Goal: Participate in discussion: Engage in conversation with other users on a specific topic

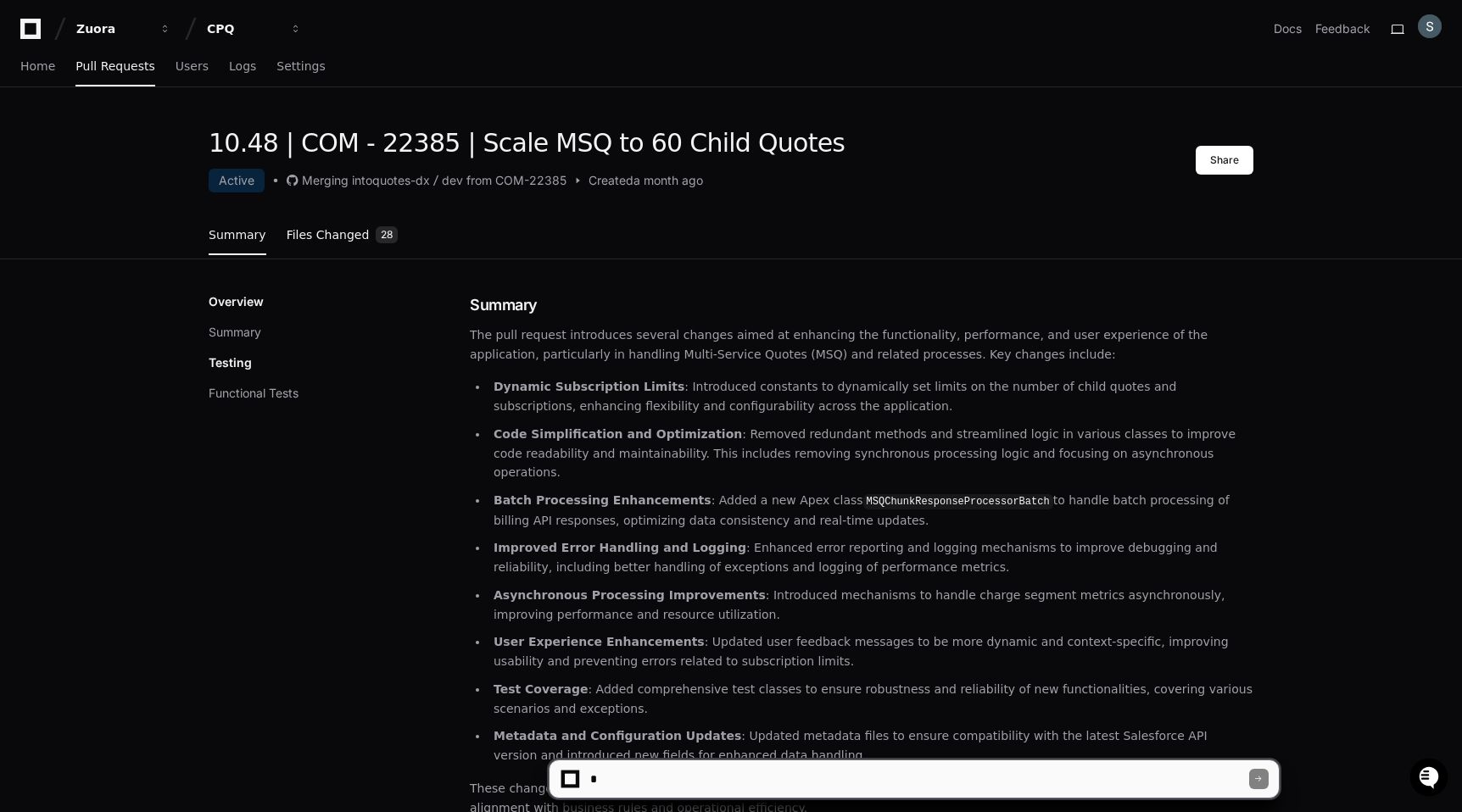
click at [328, 218] on link "Files Changed 28" at bounding box center [342, 236] width 112 height 45
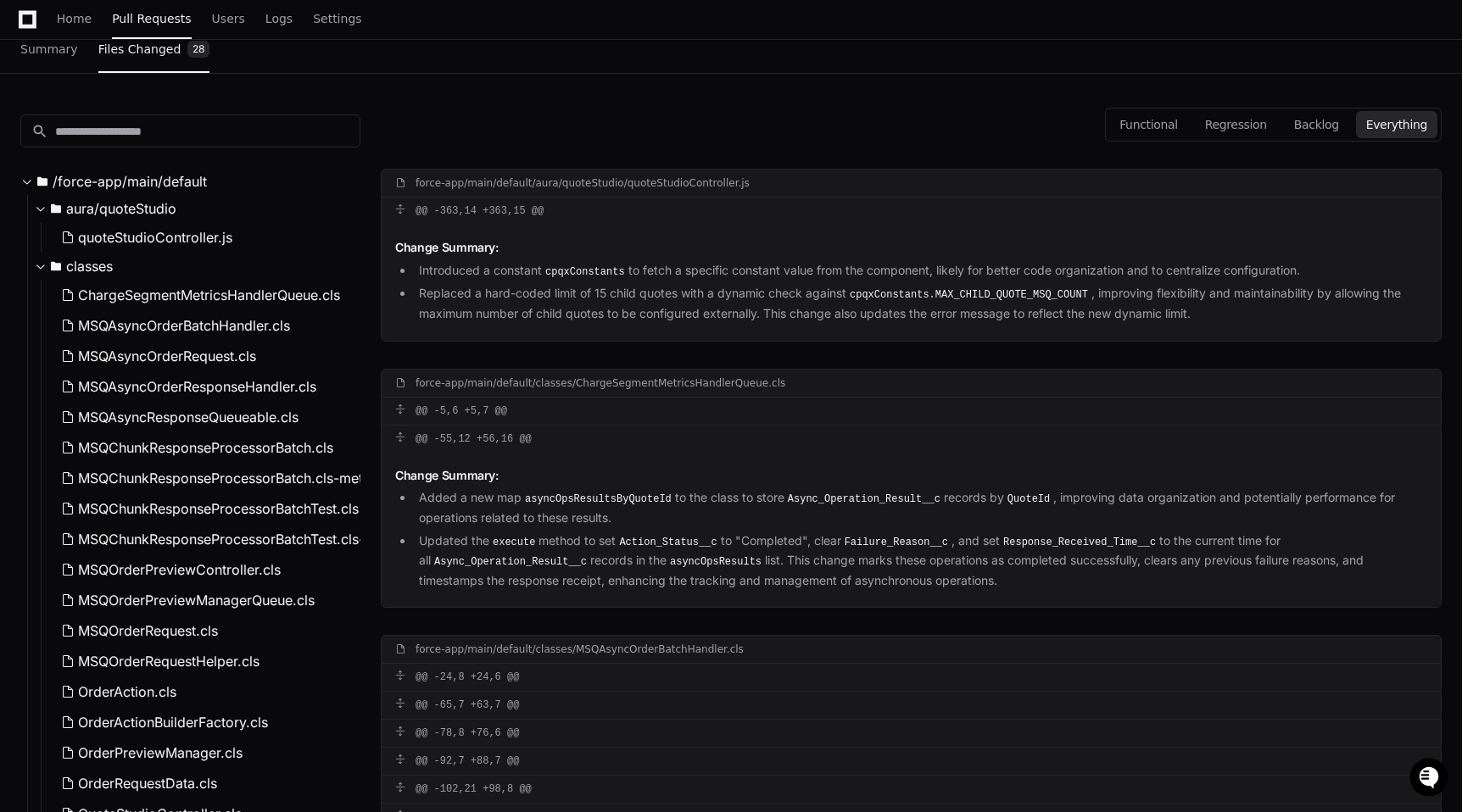
scroll to position [185, 0]
click at [641, 302] on li "Replaced a hard-coded limit of 15 child quotes with a dynamic check against cpq…" at bounding box center [920, 304] width 1014 height 39
click at [639, 242] on div "Change Summary: Introduced a constant cpqxConstants to fetch a specific constan…" at bounding box center [911, 284] width 1059 height 116
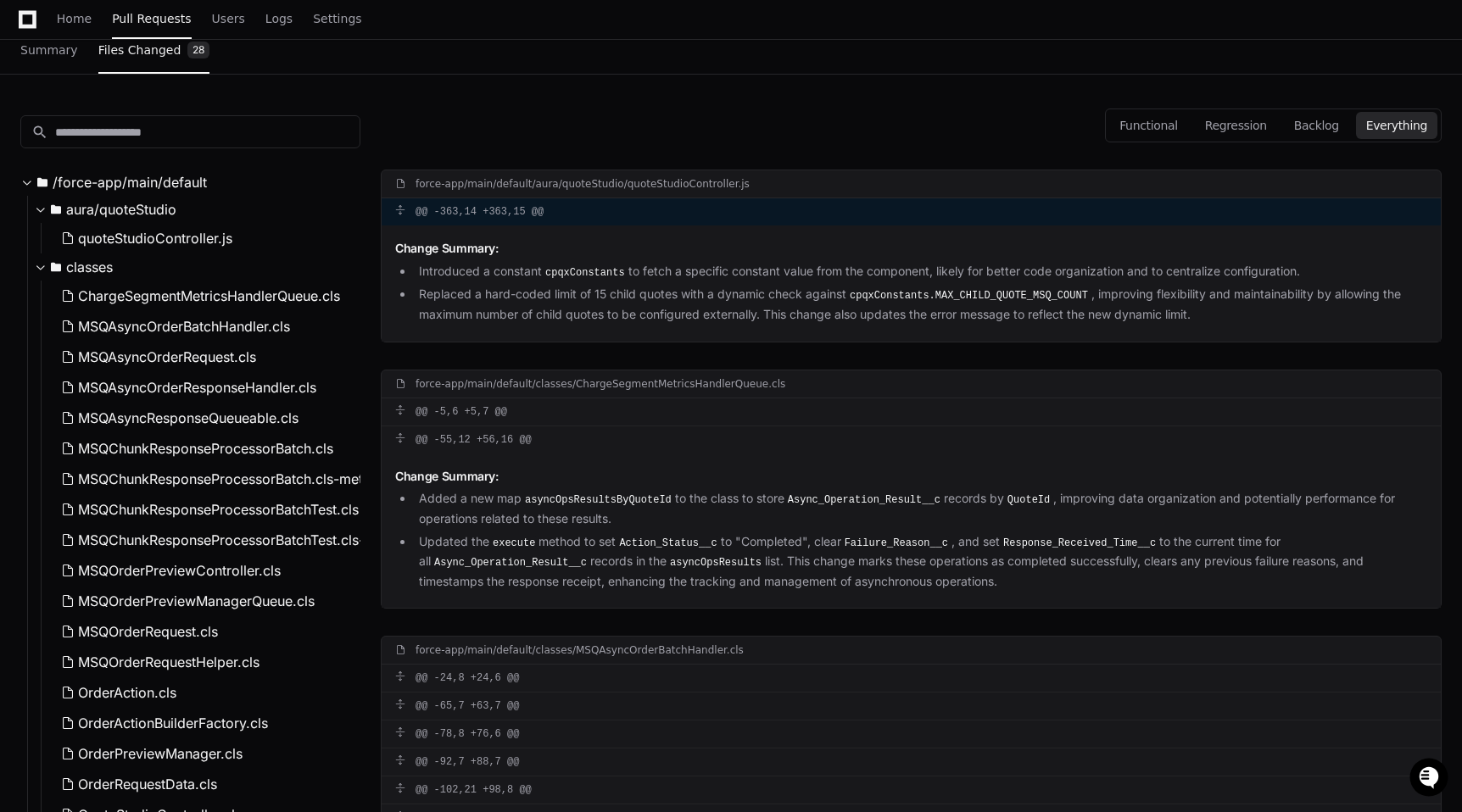
click at [402, 210] on span at bounding box center [399, 210] width 10 height 10
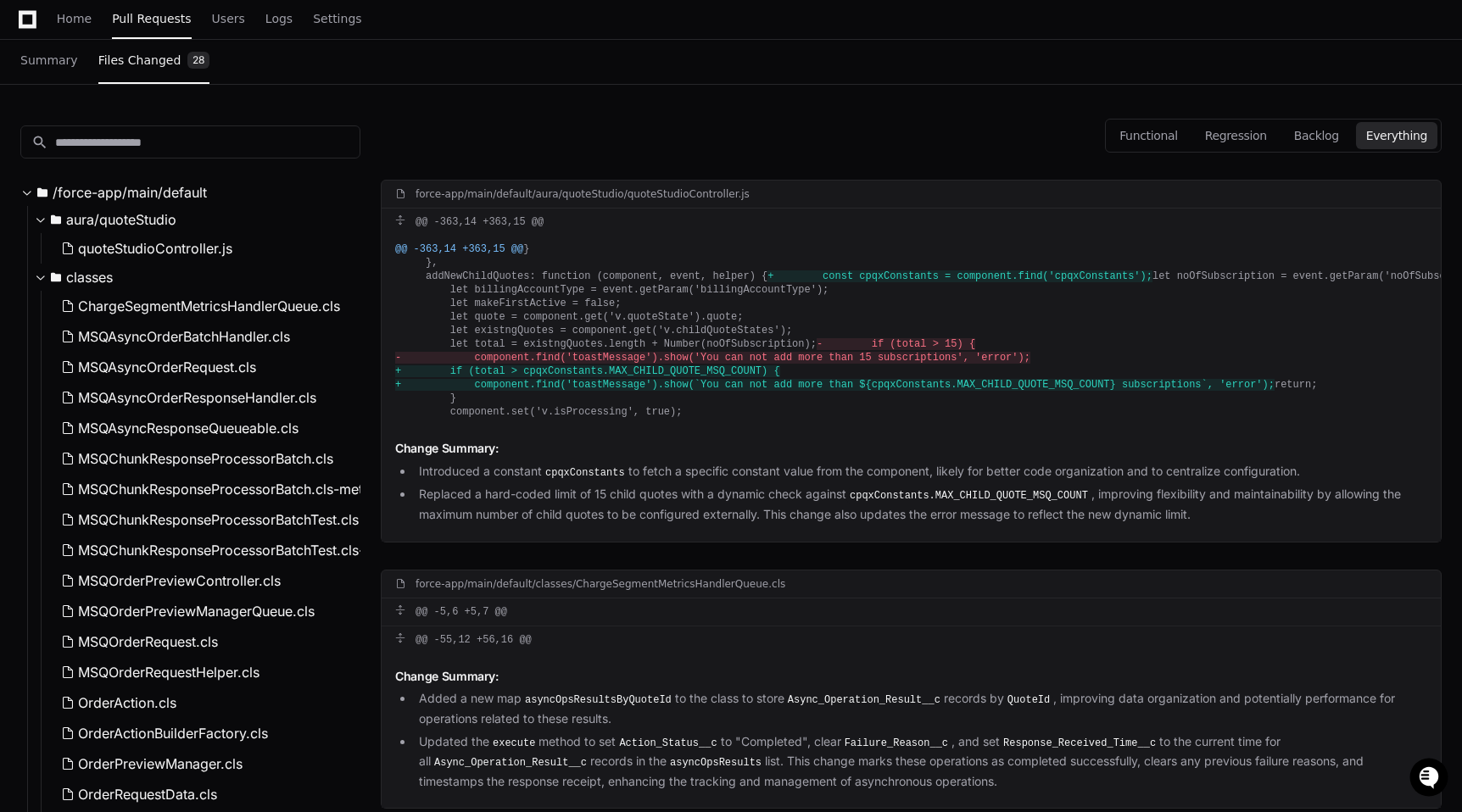
scroll to position [175, 0]
click at [1259, 132] on button "Regression" at bounding box center [1236, 135] width 83 height 27
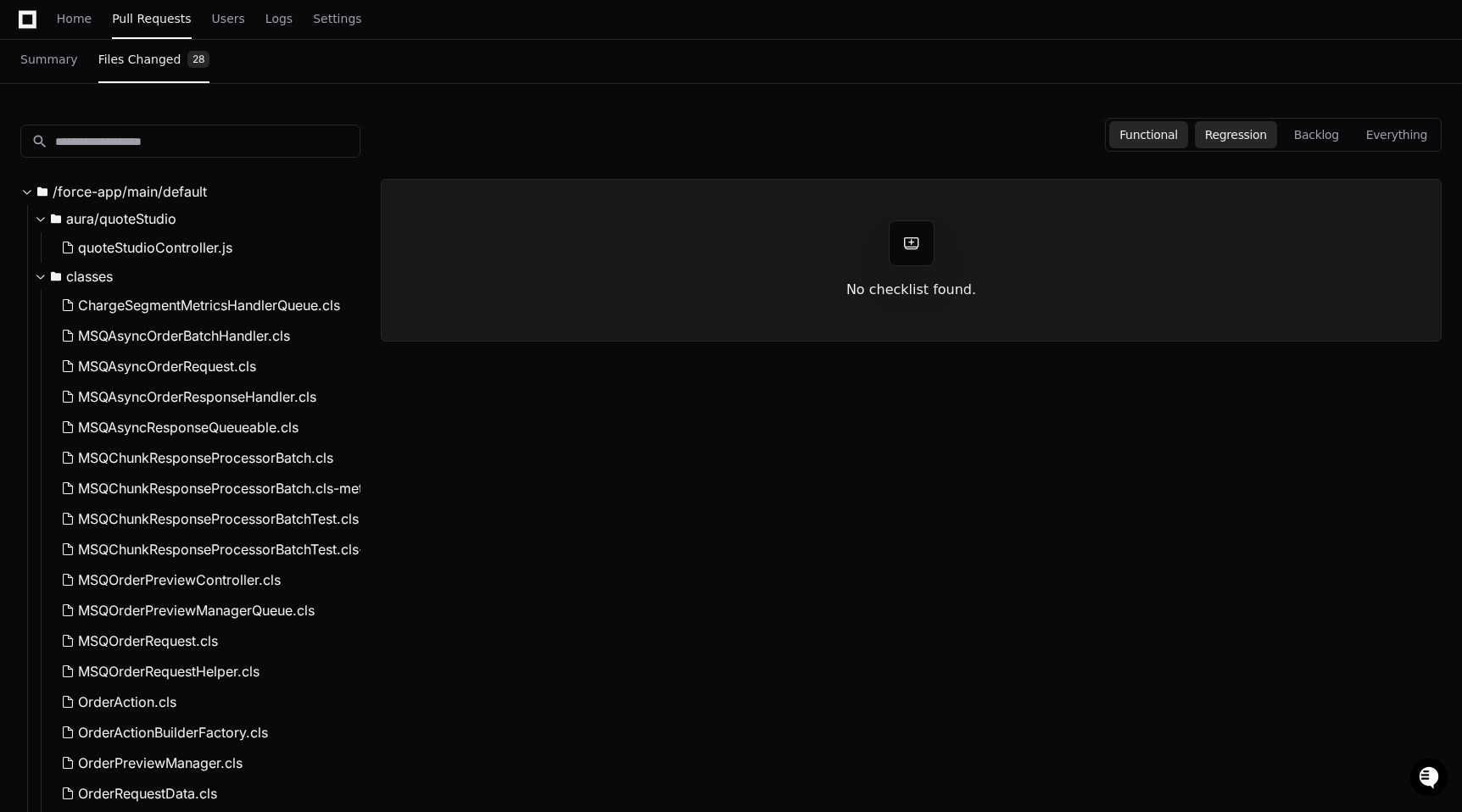
click at [1175, 143] on button "Functional" at bounding box center [1148, 135] width 79 height 27
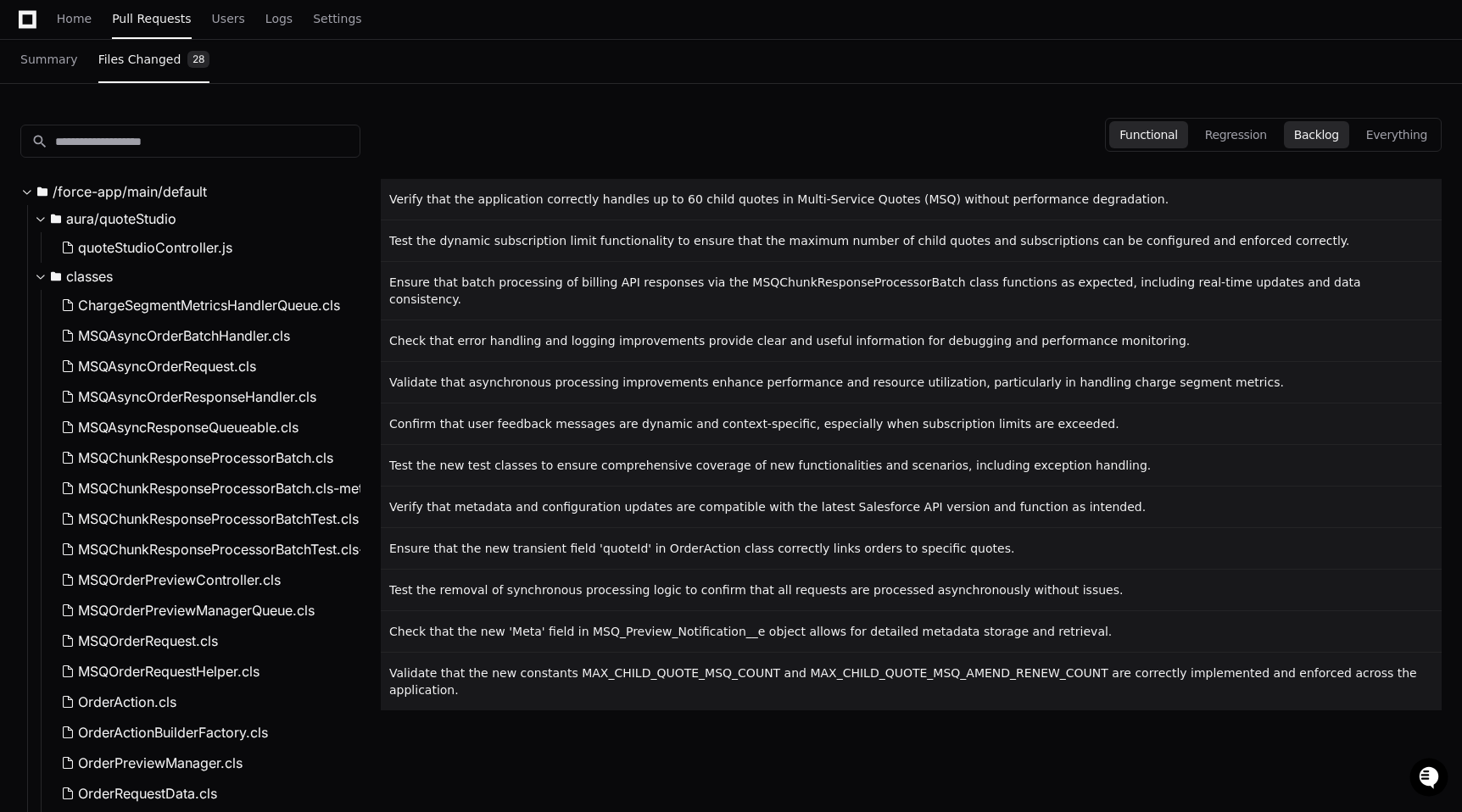
click at [1315, 137] on button "Backlog" at bounding box center [1317, 135] width 65 height 27
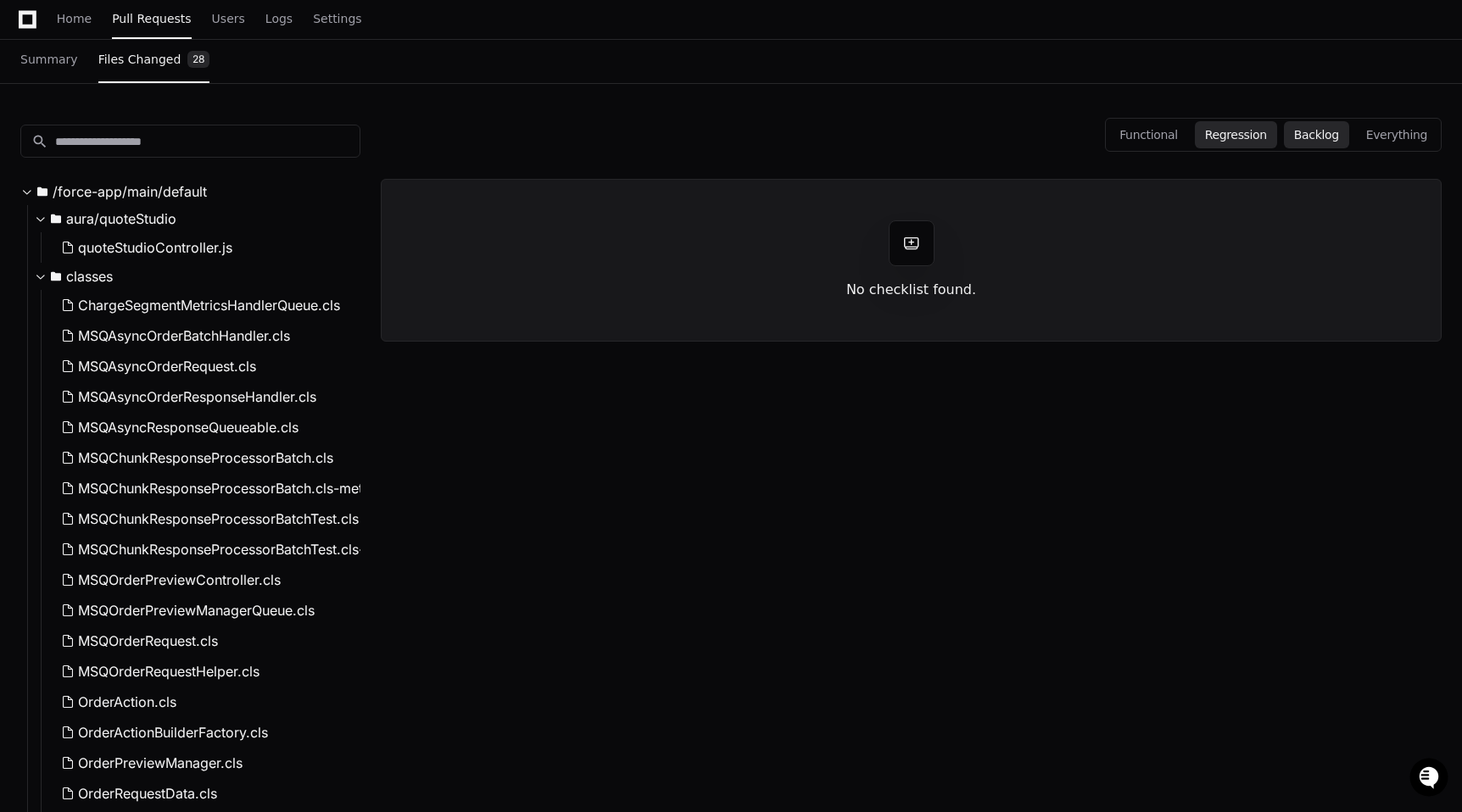
click at [1273, 138] on button "Regression" at bounding box center [1236, 135] width 83 height 27
click at [1370, 143] on button "Everything" at bounding box center [1397, 135] width 82 height 27
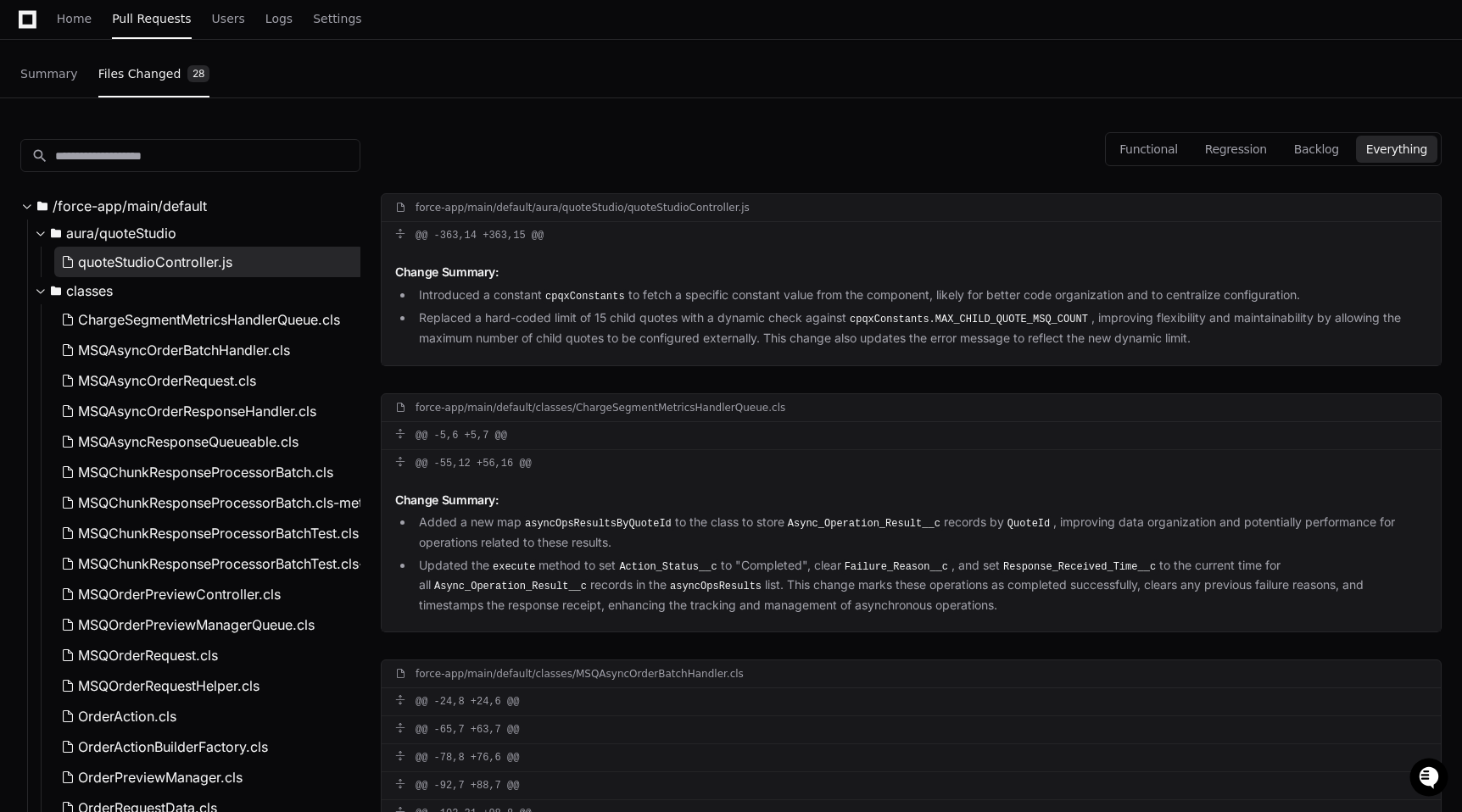
scroll to position [0, 0]
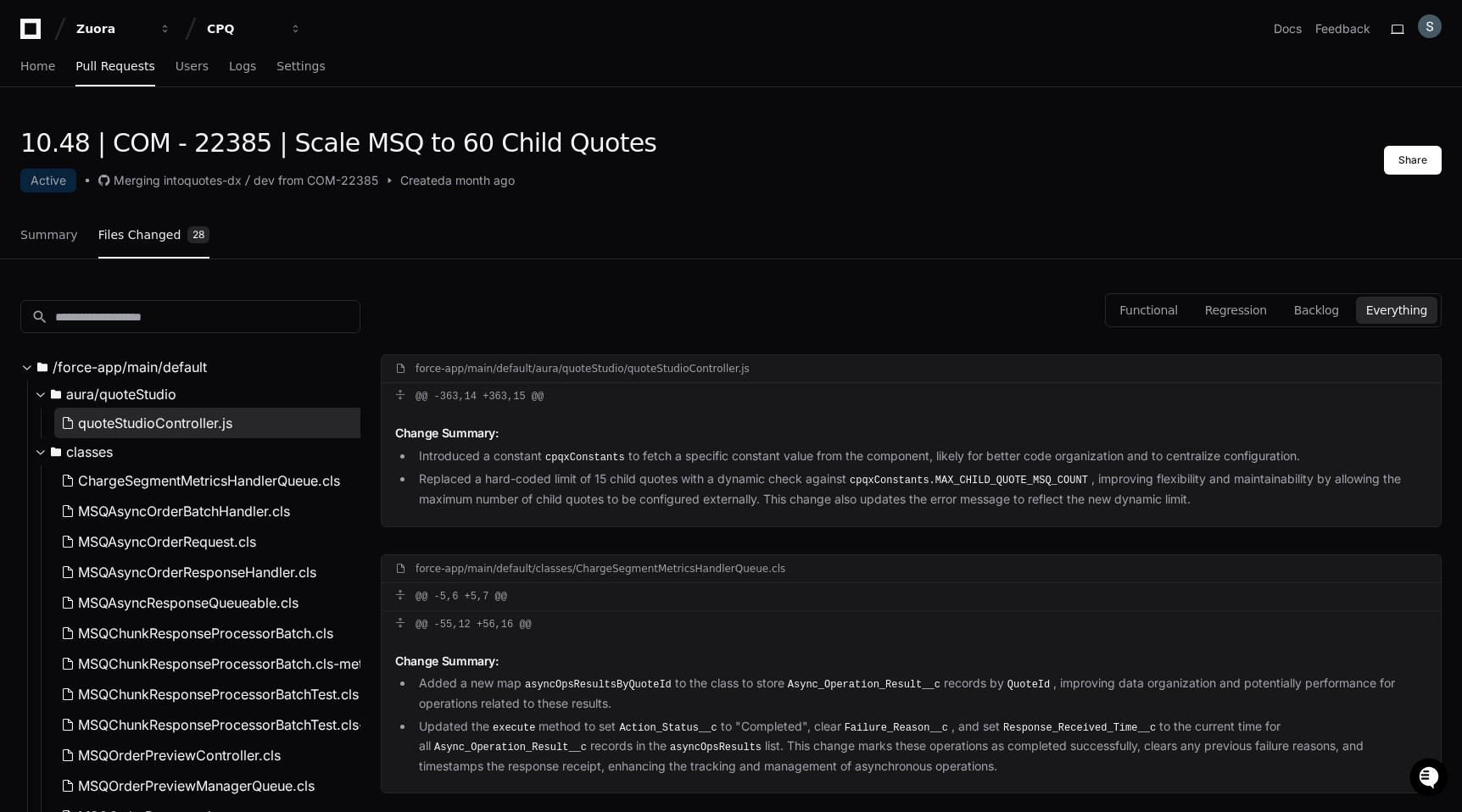
click at [237, 417] on button "quoteStudioController.js" at bounding box center [209, 423] width 309 height 31
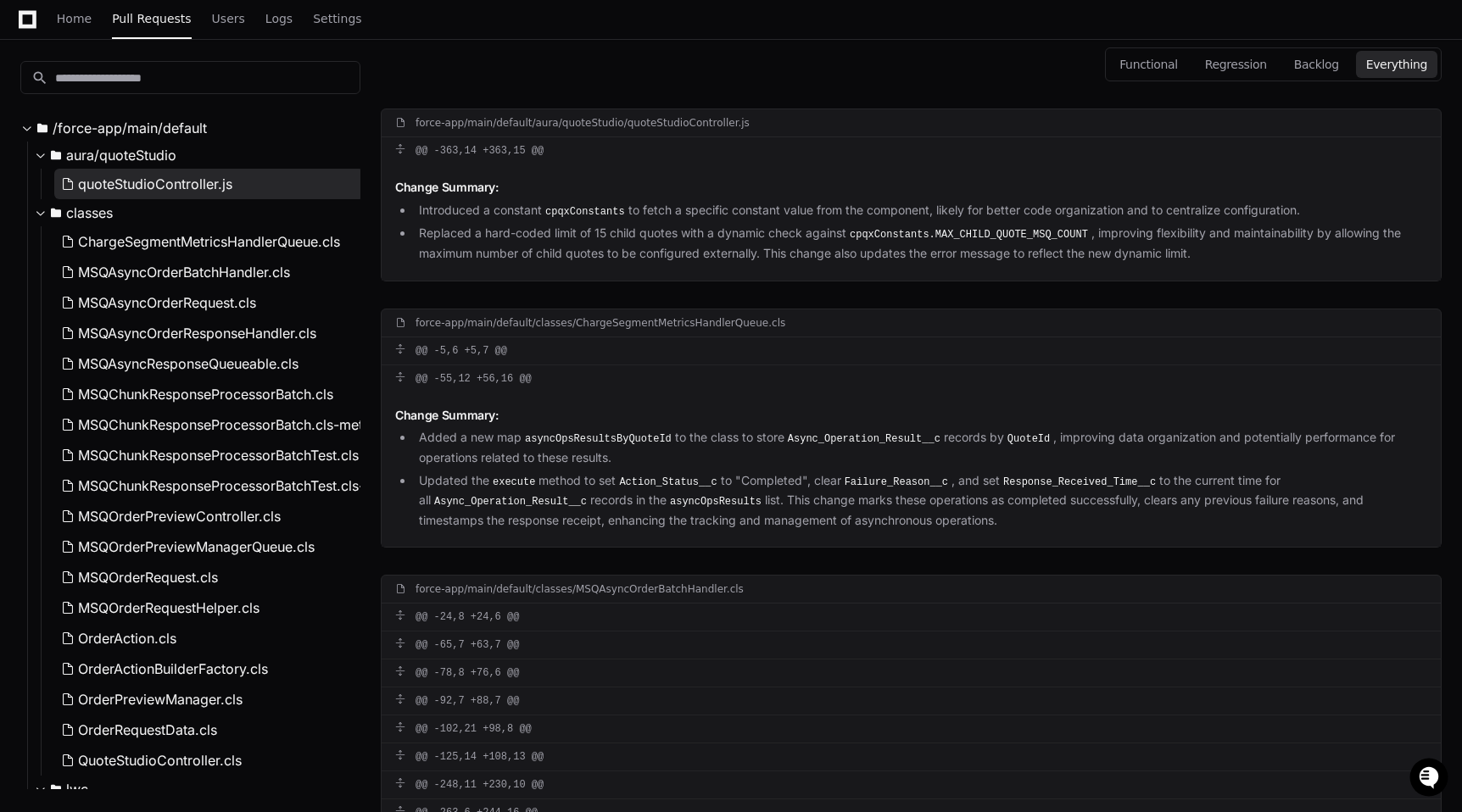
scroll to position [269, 0]
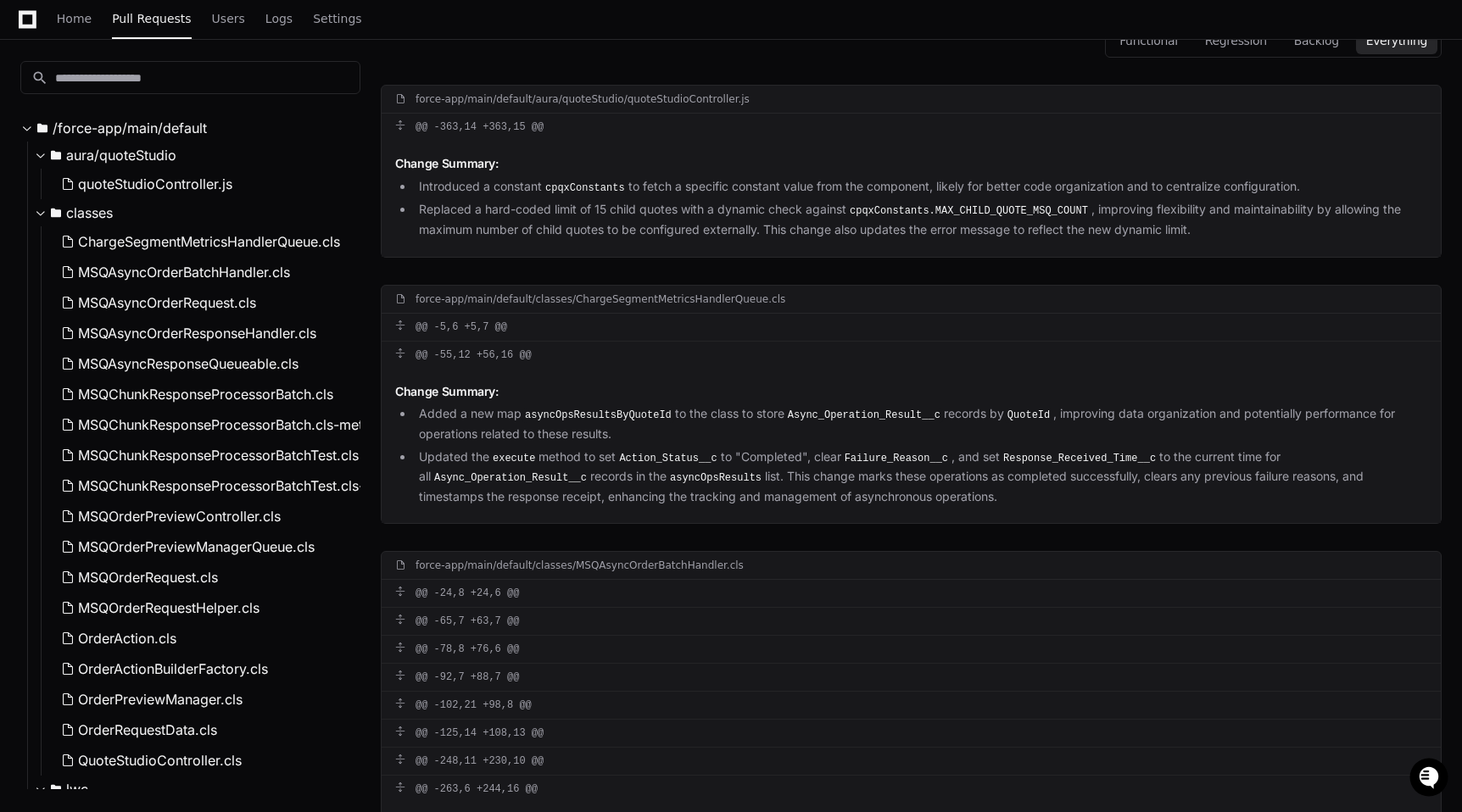
click at [601, 230] on li "Replaced a hard-coded limit of 15 child quotes with a dynamic check against cpq…" at bounding box center [920, 220] width 1014 height 39
click at [636, 208] on li "Replaced a hard-coded limit of 15 child quotes with a dynamic check against cpq…" at bounding box center [920, 220] width 1014 height 39
click at [727, 220] on li "Replaced a hard-coded limit of 15 child quotes with a dynamic check against cpq…" at bounding box center [920, 220] width 1014 height 39
click at [754, 193] on li "Introduced a constant cpqxConstants to fetch a specific constant value from the…" at bounding box center [920, 187] width 1014 height 20
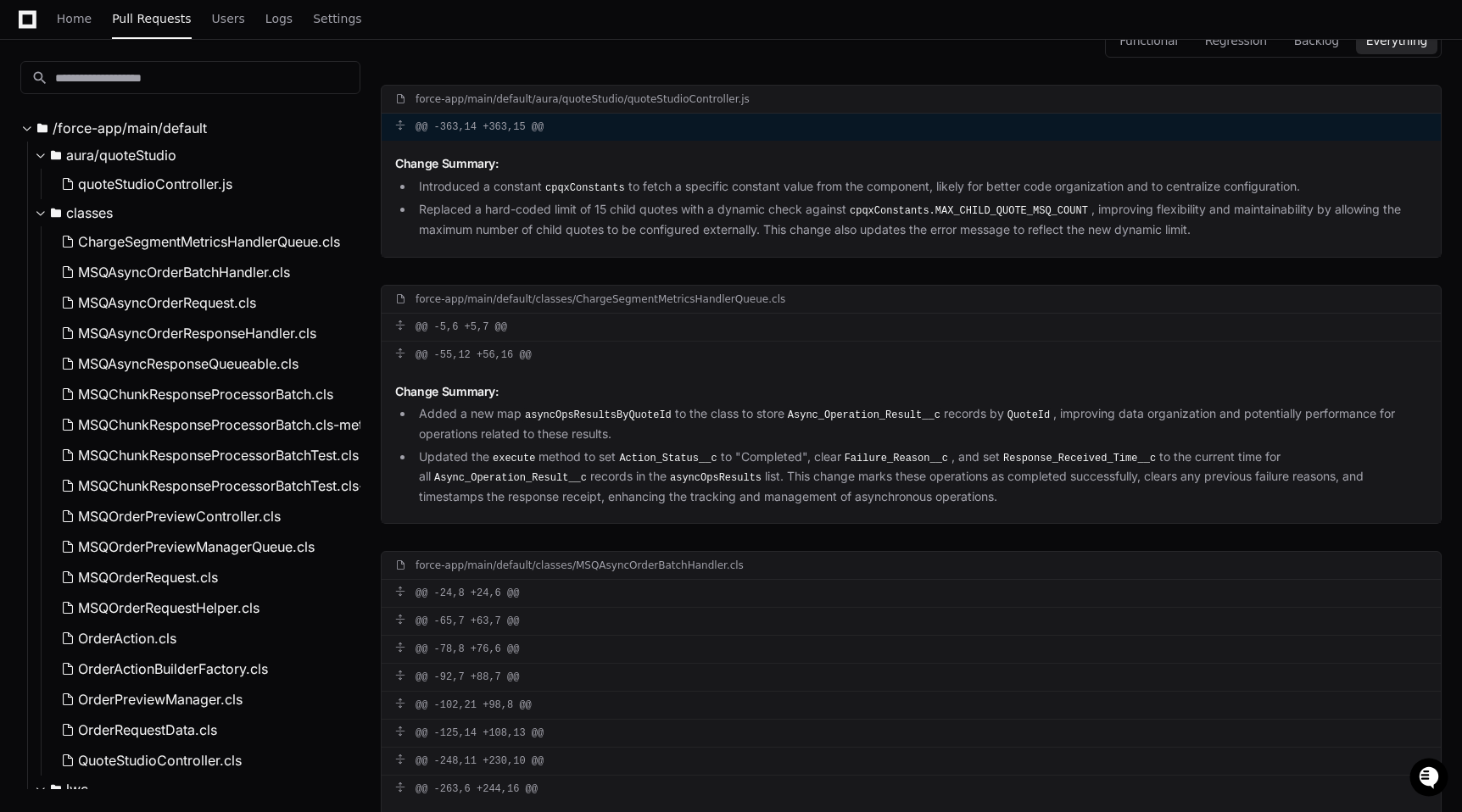
click at [406, 129] on span at bounding box center [399, 125] width 10 height 10
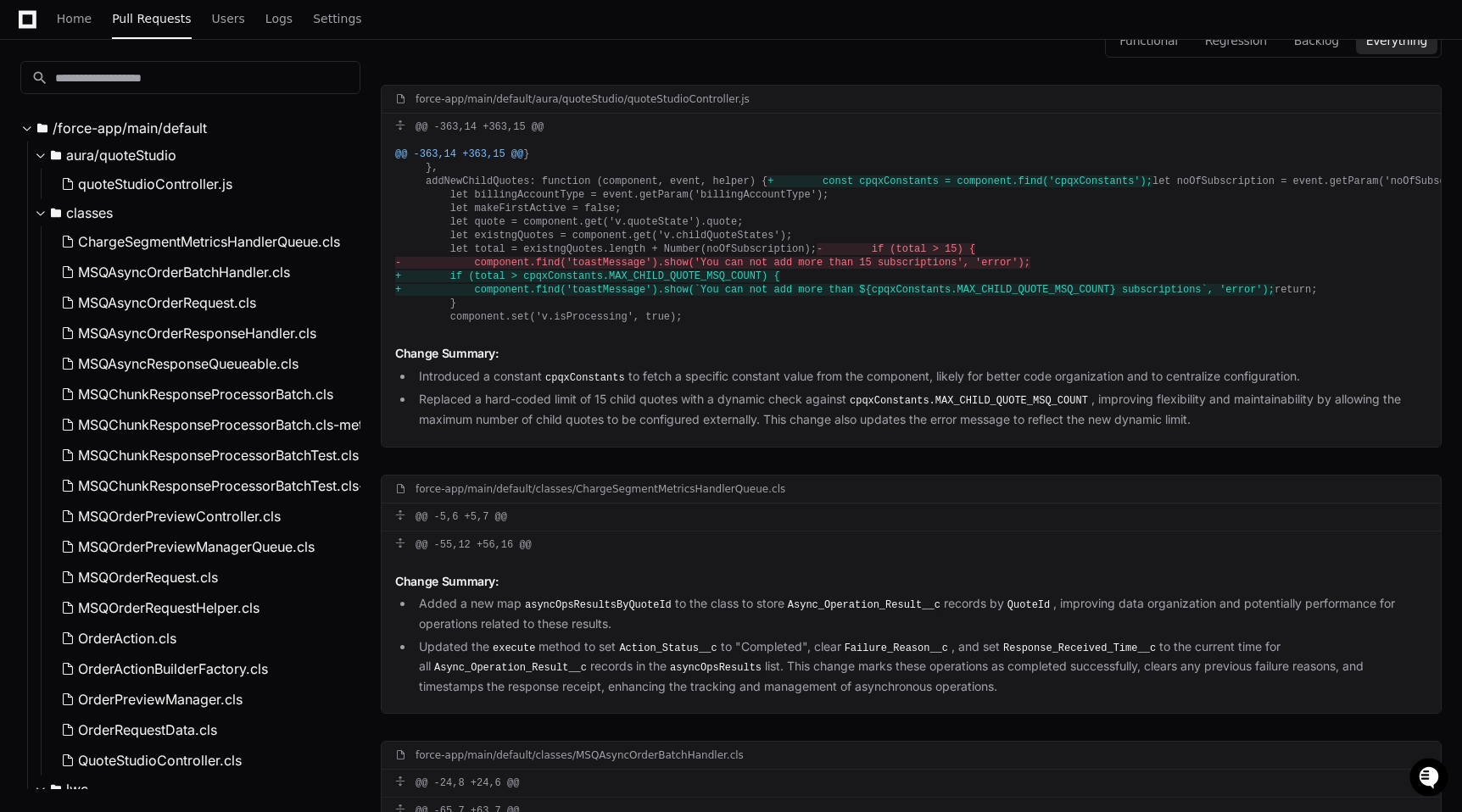
click at [406, 99] on span at bounding box center [399, 99] width 10 height 10
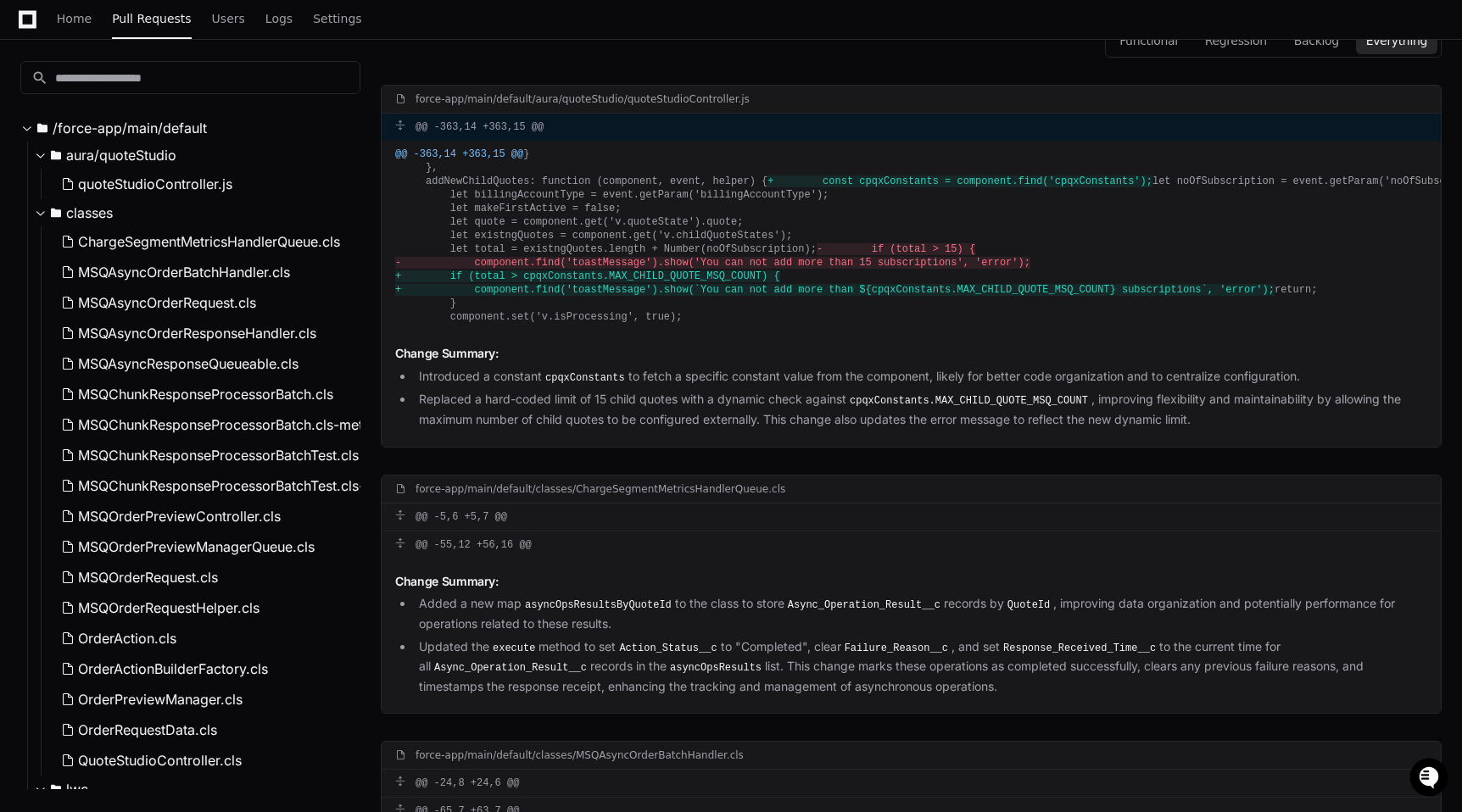
click at [407, 125] on button at bounding box center [405, 125] width 20 height 10
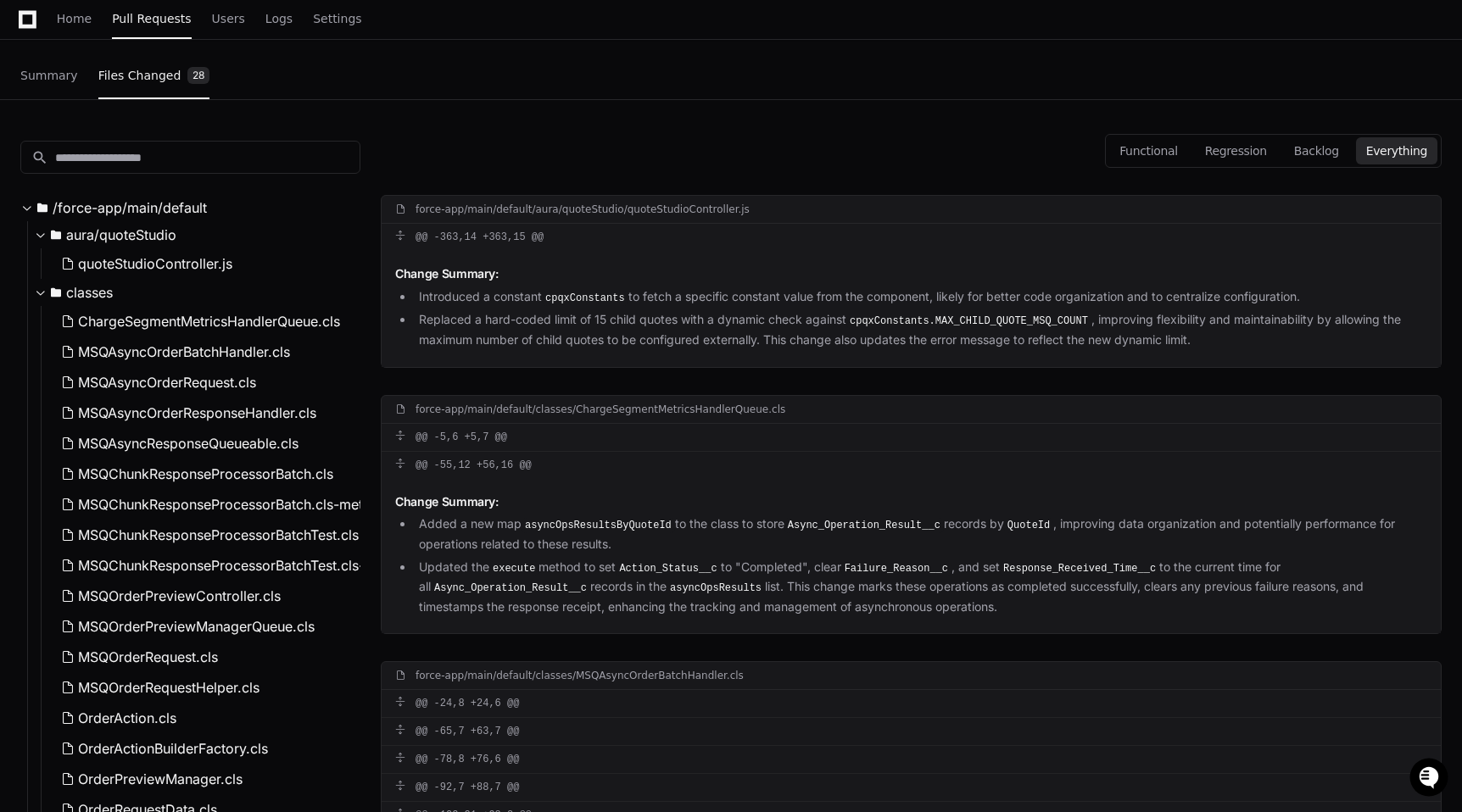
scroll to position [0, 0]
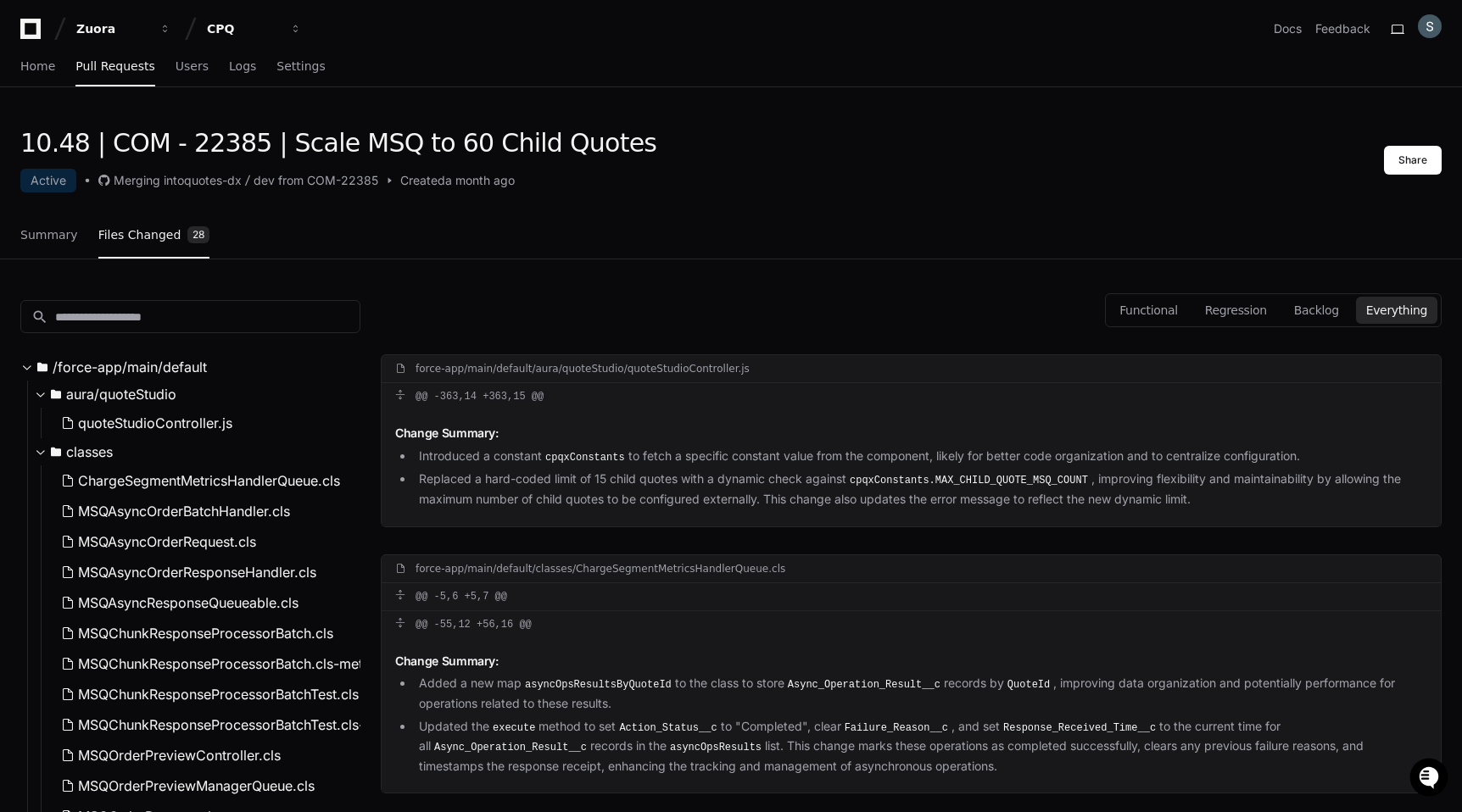
click at [74, 237] on div "Summary Files Changed 28" at bounding box center [114, 236] width 189 height 45
click at [65, 241] on link "Summary" at bounding box center [49, 235] width 58 height 39
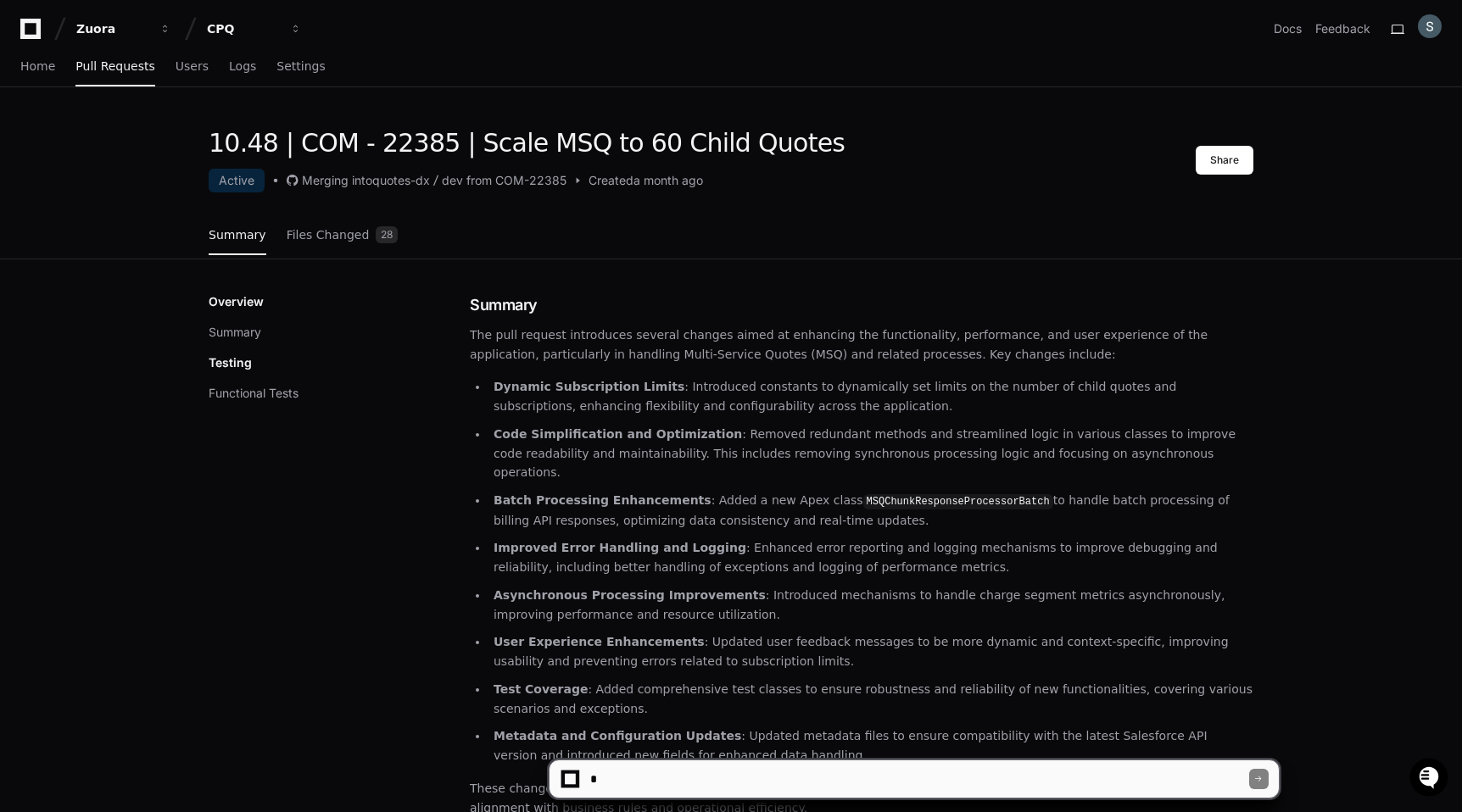
click at [862, 781] on textarea at bounding box center [918, 778] width 663 height 37
type textarea "**********"
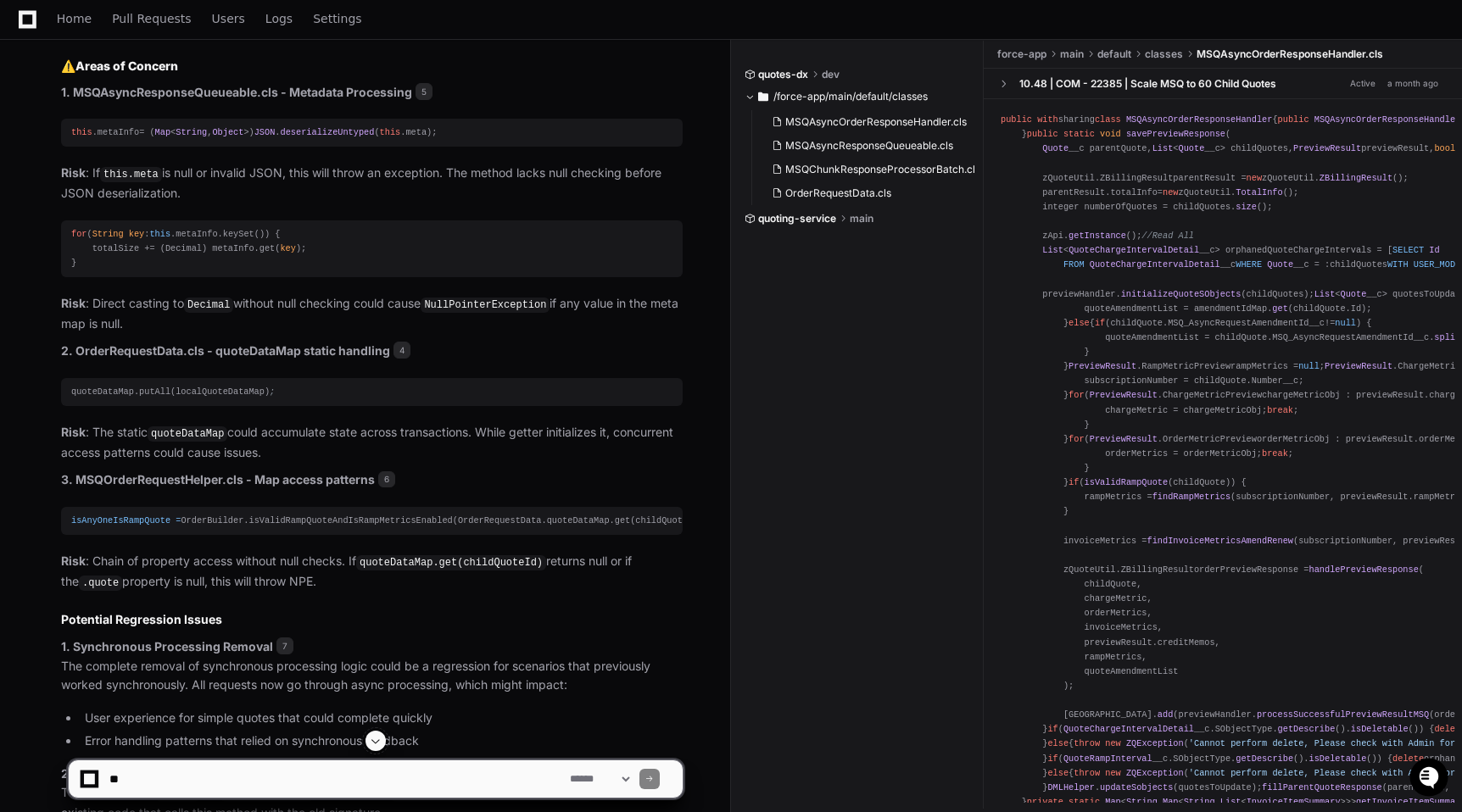
scroll to position [1600, 0]
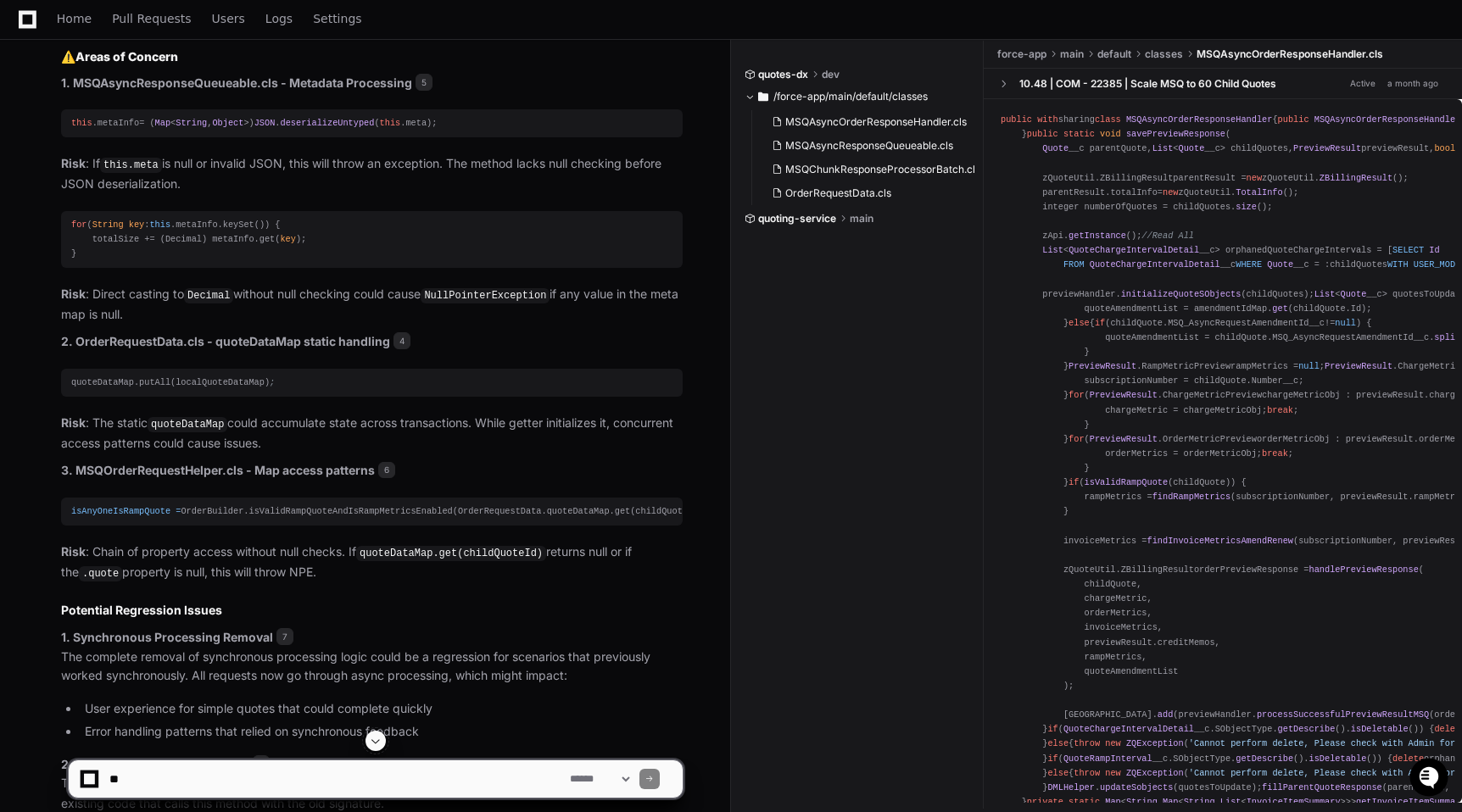
click at [898, 208] on div "quotes-dx dev /force-app/main/default/classes MSQAsyncOrderResponseHandler.cls …" at bounding box center [862, 147] width 237 height 158
click at [769, 90] on icon "Directory" at bounding box center [762, 96] width 10 height 20
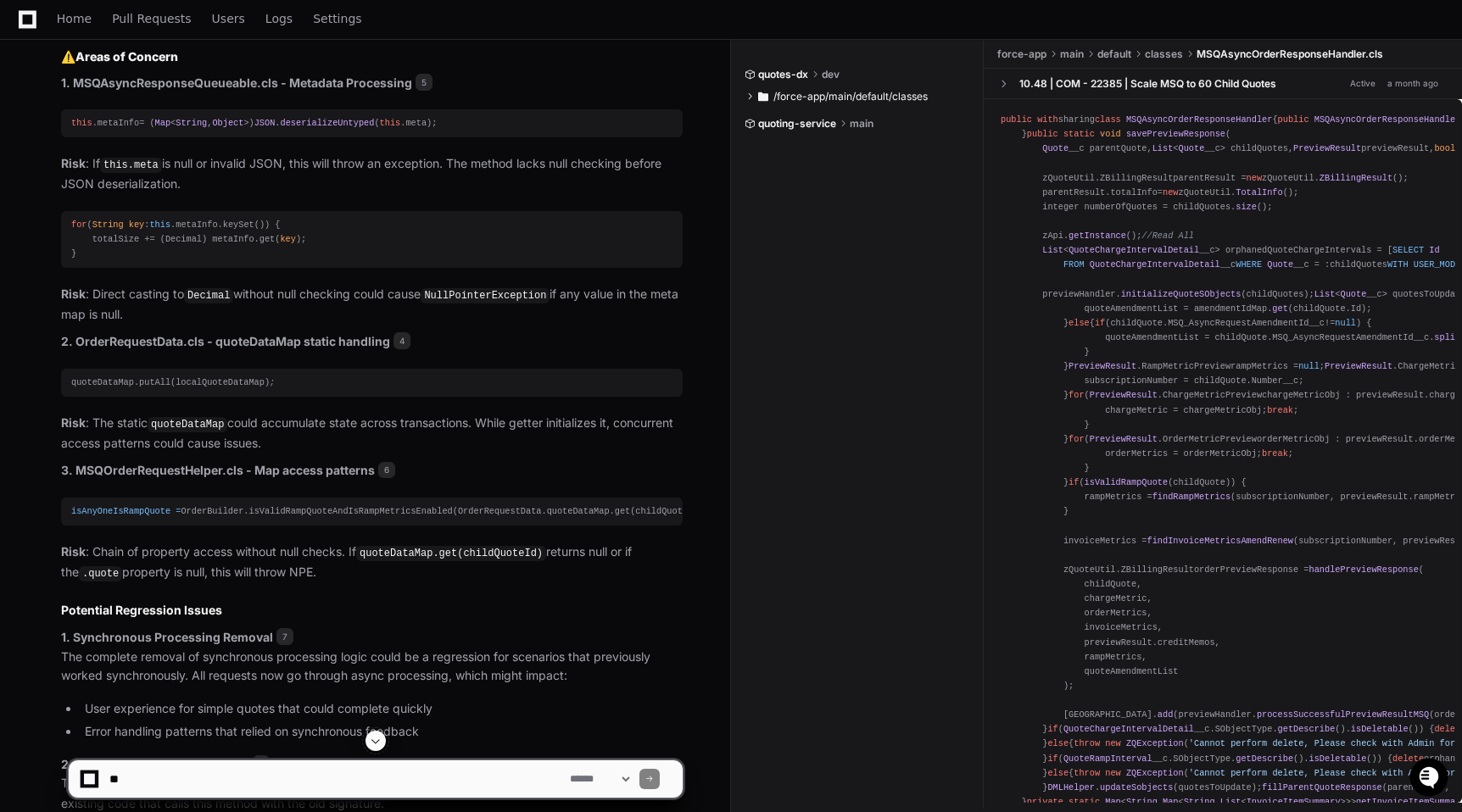
click at [769, 90] on icon "Directory" at bounding box center [762, 96] width 10 height 20
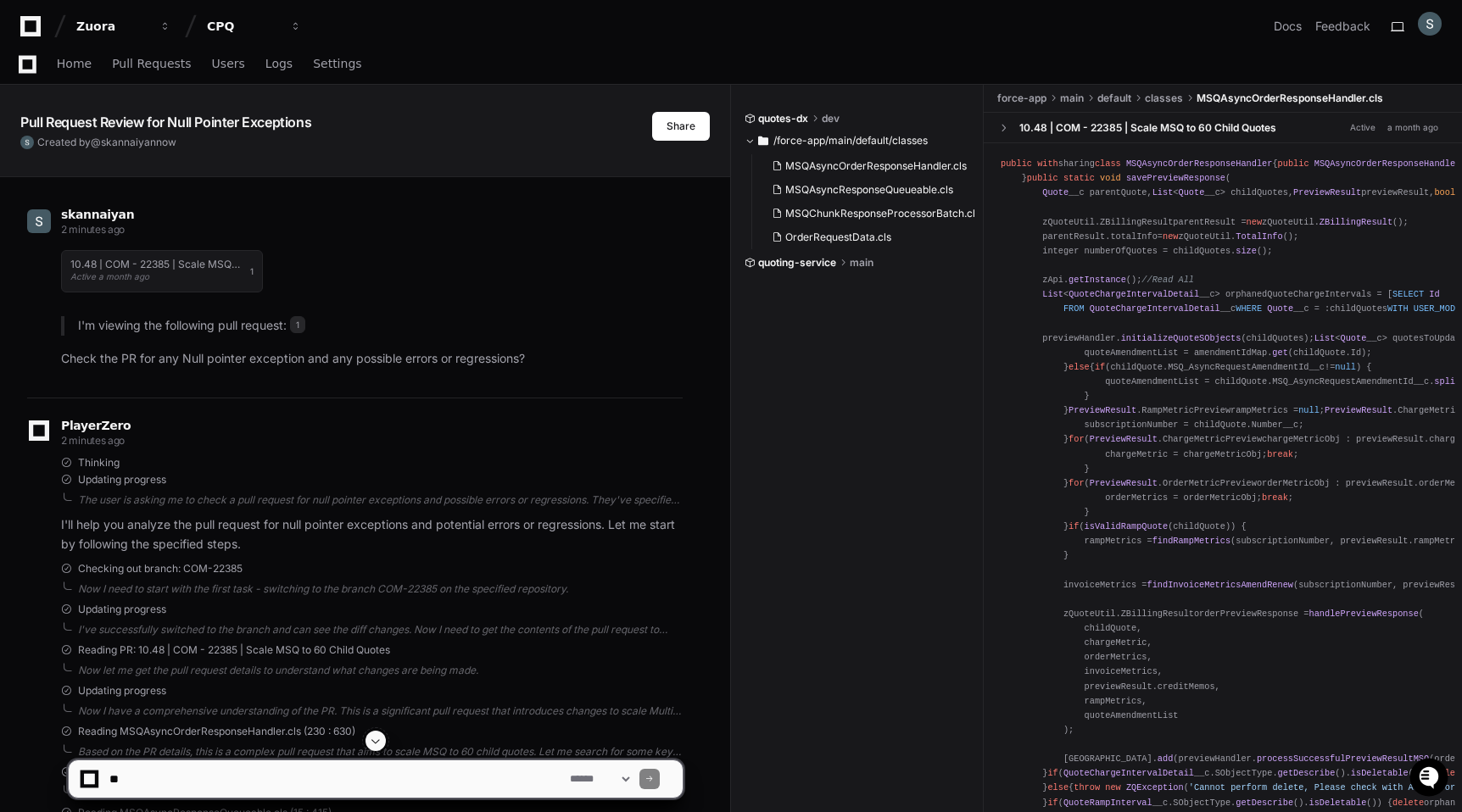
scroll to position [0, 0]
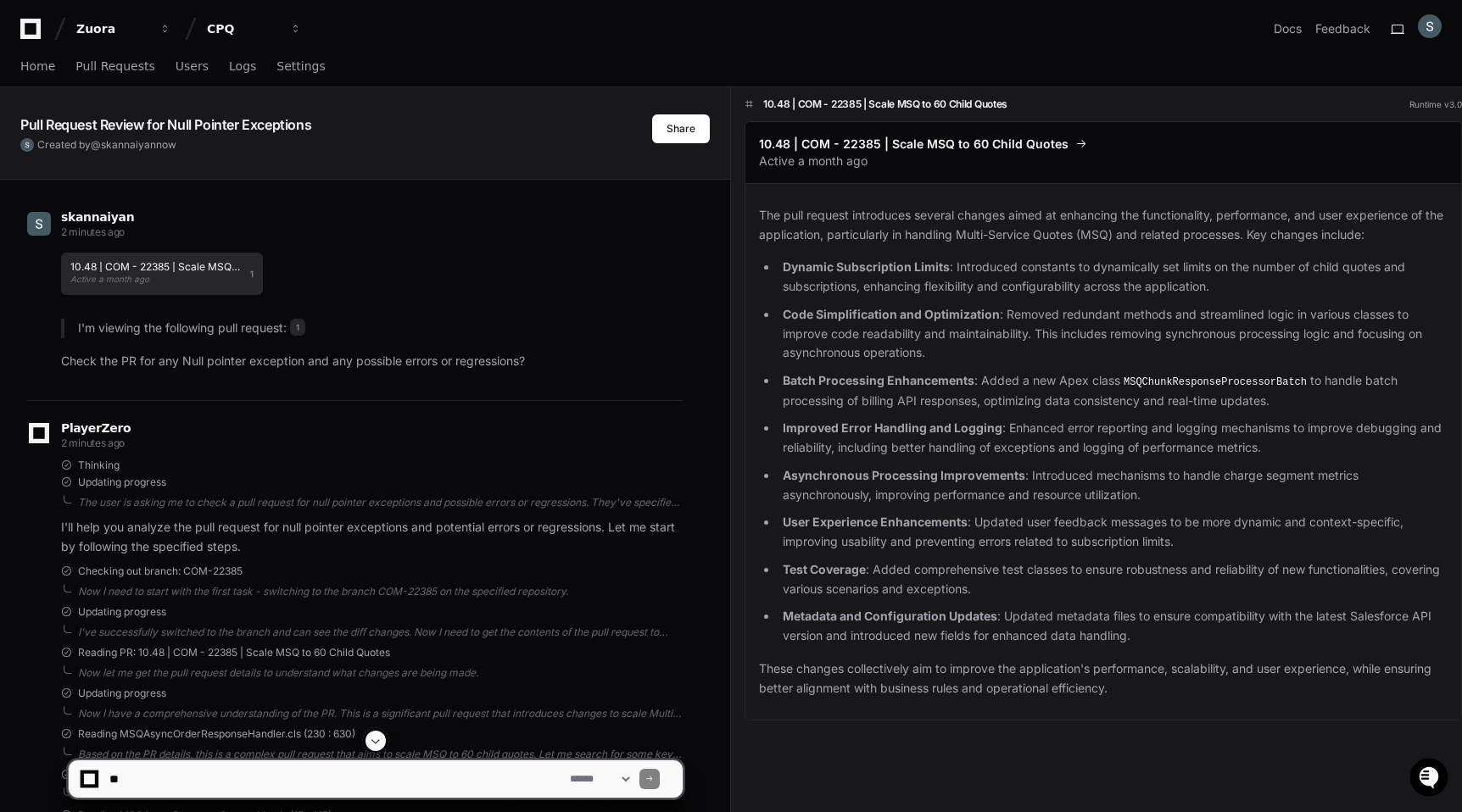
click at [198, 277] on div "10.48 | COM - 22385 | Scale MSQ to 60 Child Quotes Active a month ago" at bounding box center [156, 274] width 172 height 24
click at [302, 330] on span "1" at bounding box center [298, 327] width 15 height 17
click at [260, 338] on p "I'm viewing the following pull request: 1" at bounding box center [380, 328] width 604 height 19
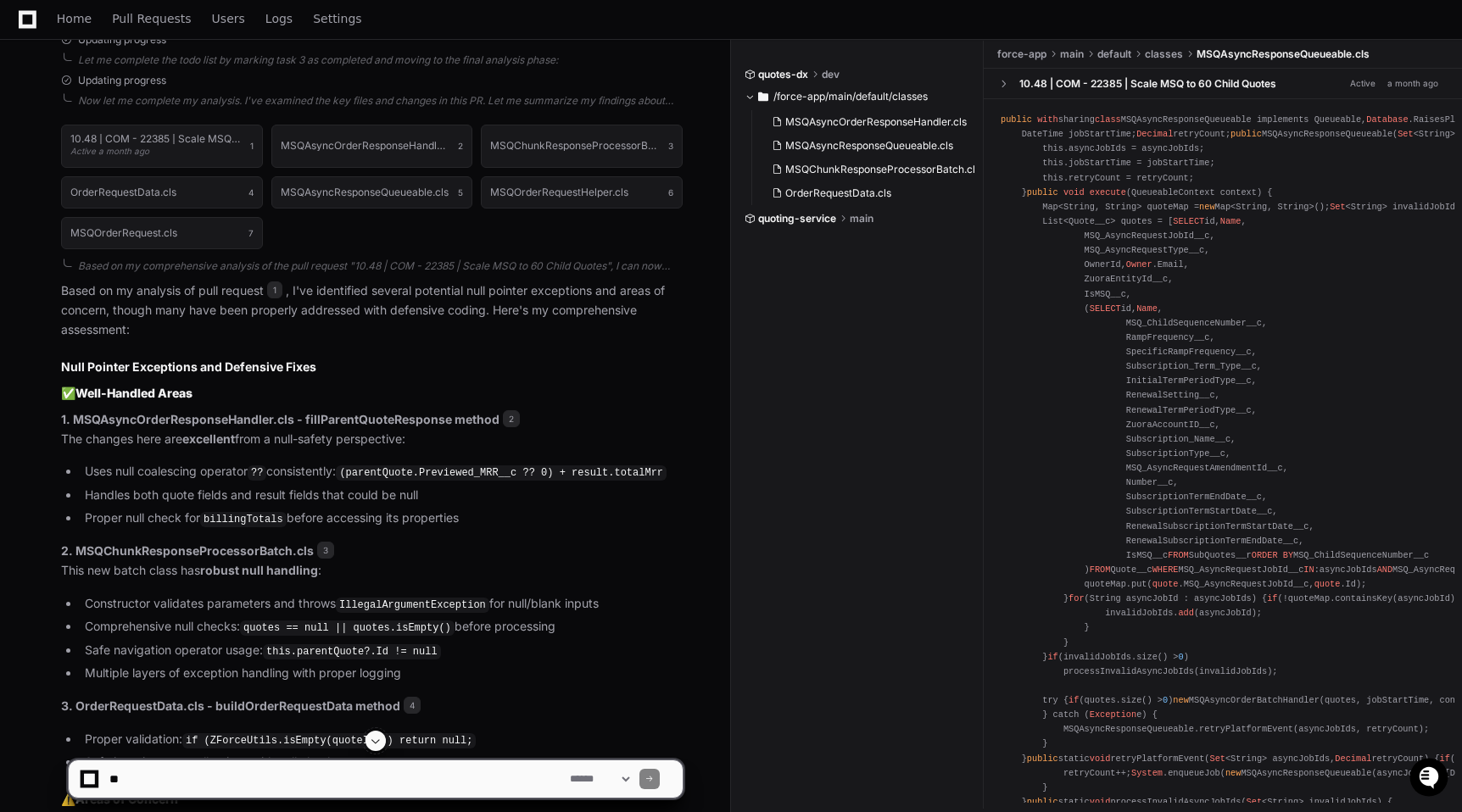
scroll to position [856, 0]
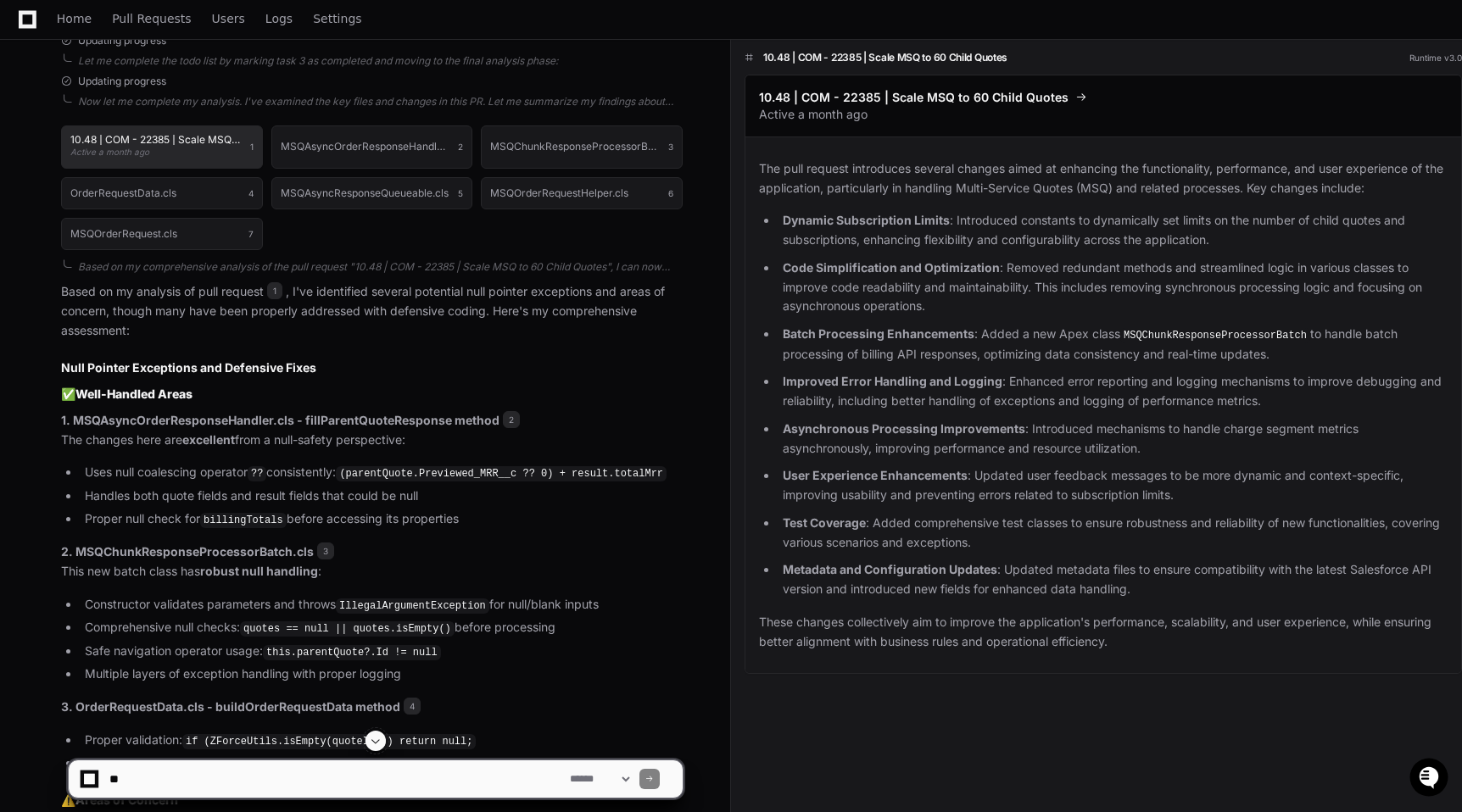
click at [170, 138] on h1 "10.48 | COM - 22385 | Scale MSQ to 60 Child Quotes" at bounding box center [156, 140] width 172 height 10
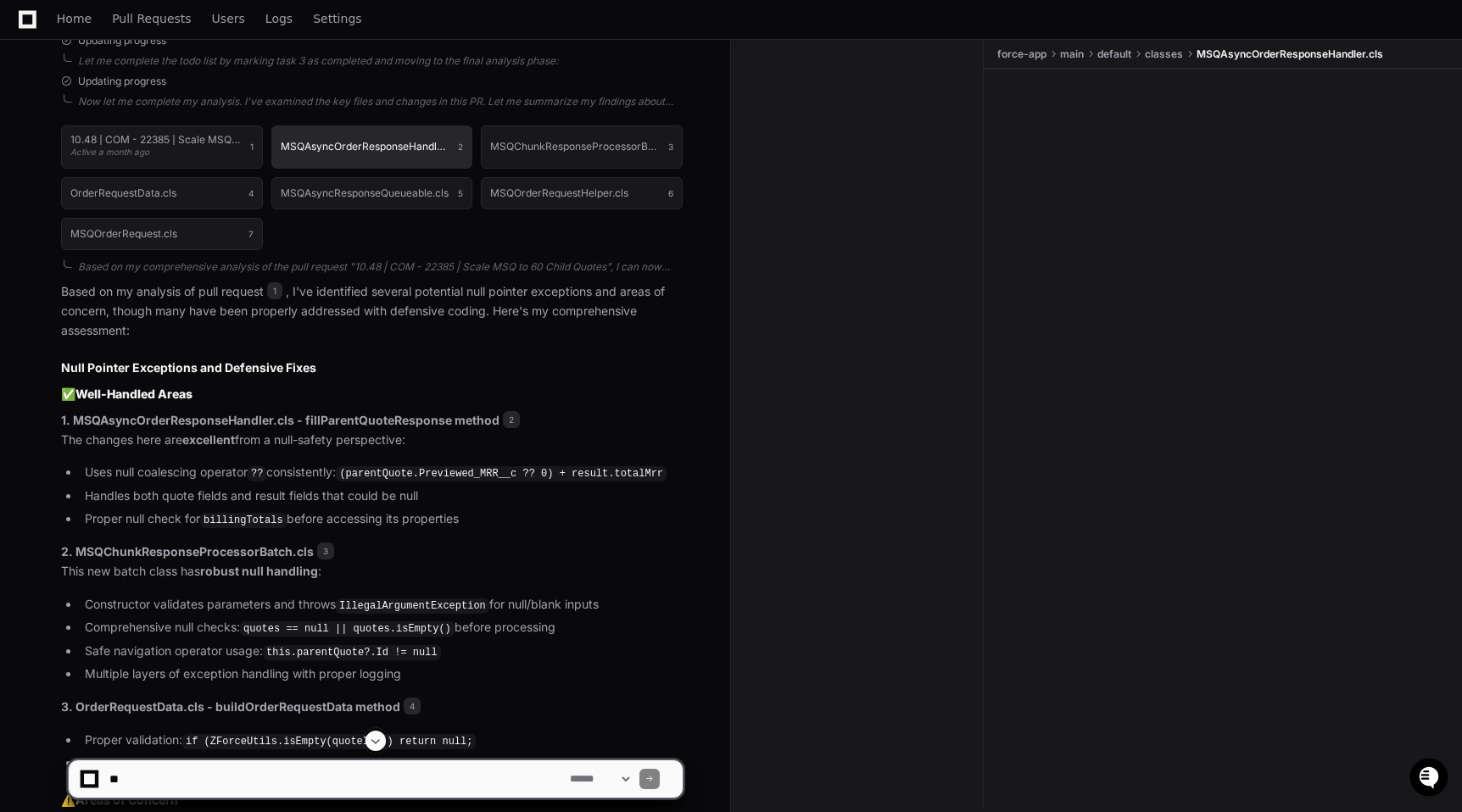
click at [284, 149] on h1 "MSQAsyncOrderResponseHandler.cls" at bounding box center [365, 146] width 170 height 10
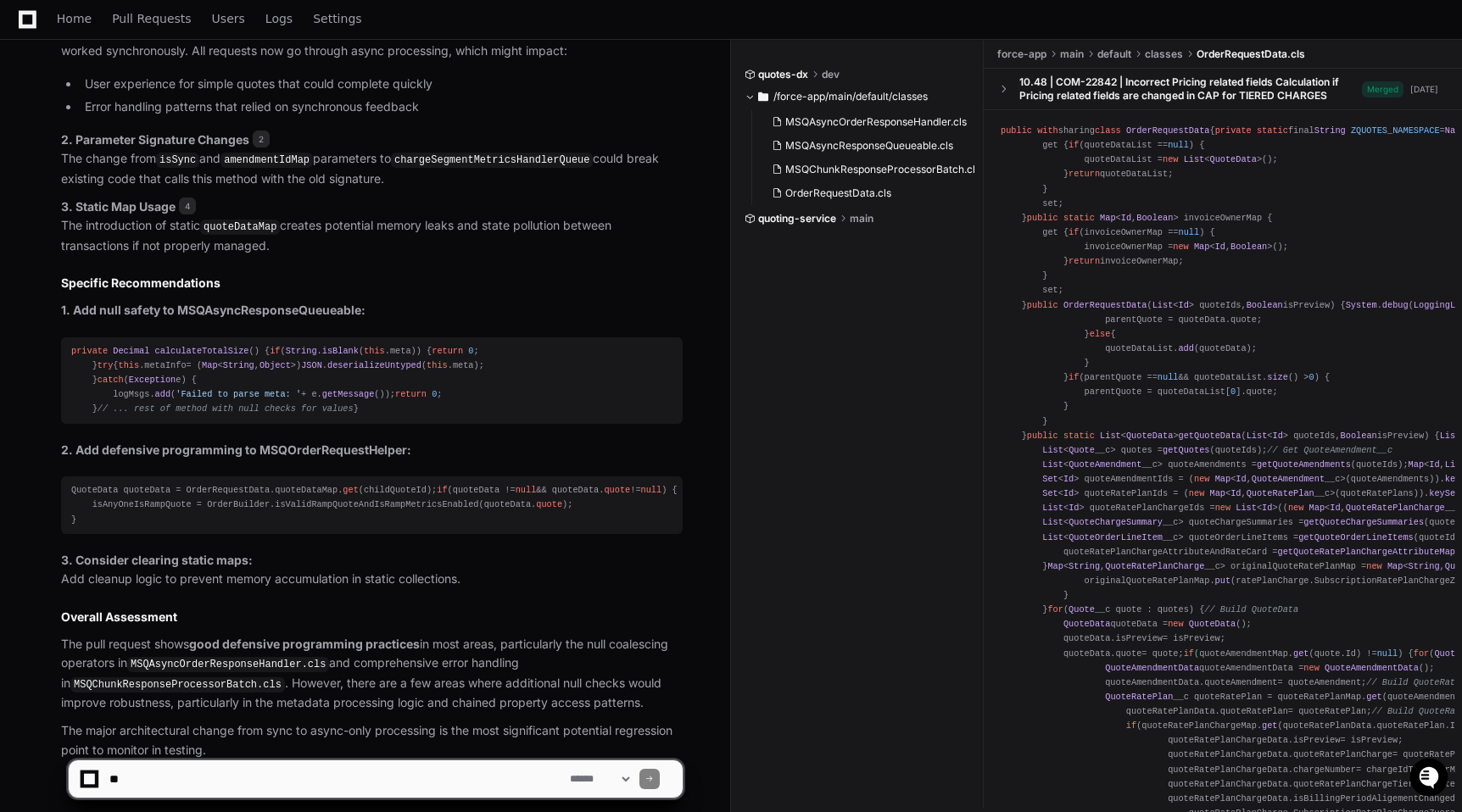
scroll to position [2414, 0]
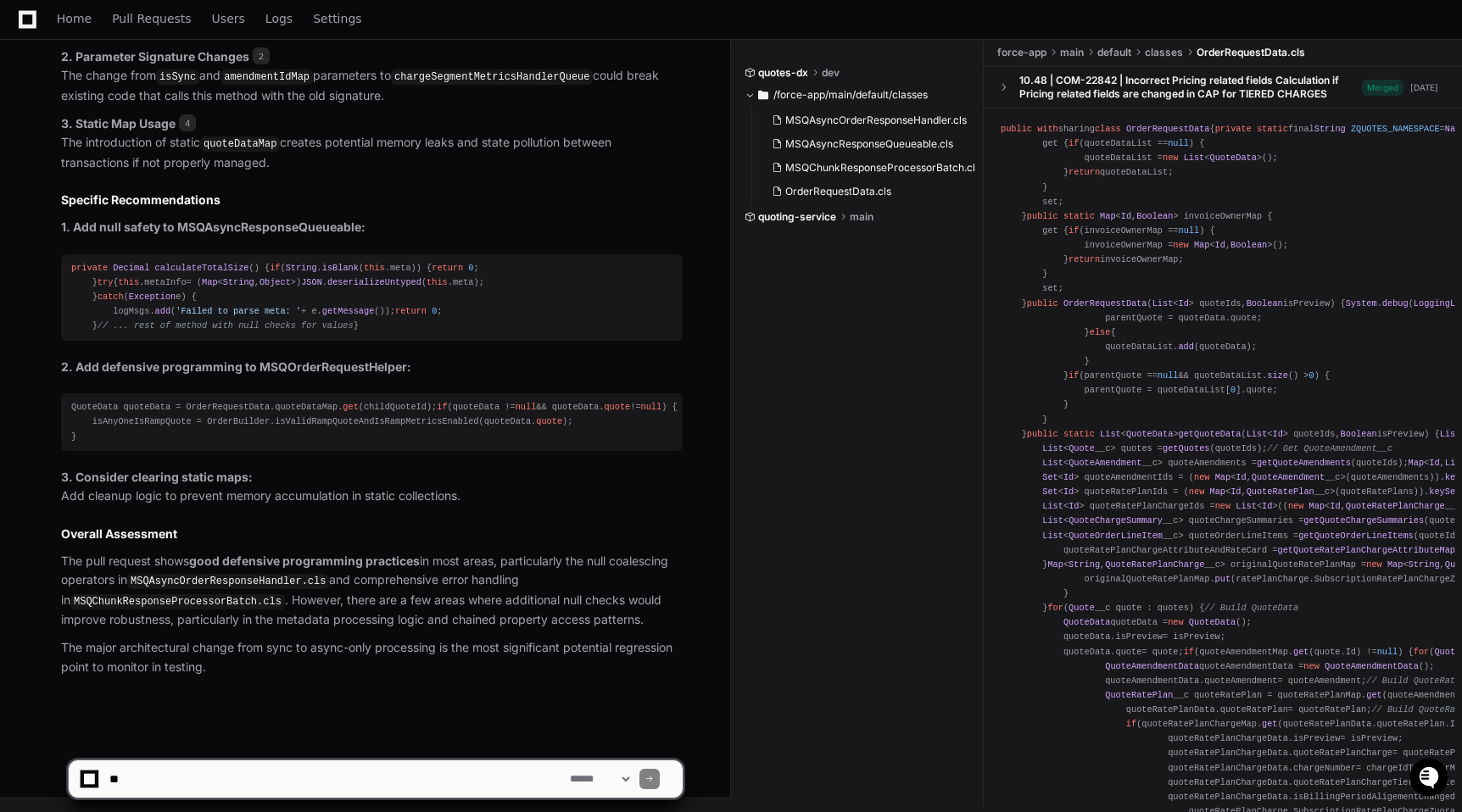
click at [410, 770] on textarea at bounding box center [336, 778] width 460 height 37
click at [582, 787] on div "**********" at bounding box center [376, 778] width 594 height 37
click at [581, 774] on select "**********" at bounding box center [599, 778] width 66 height 12
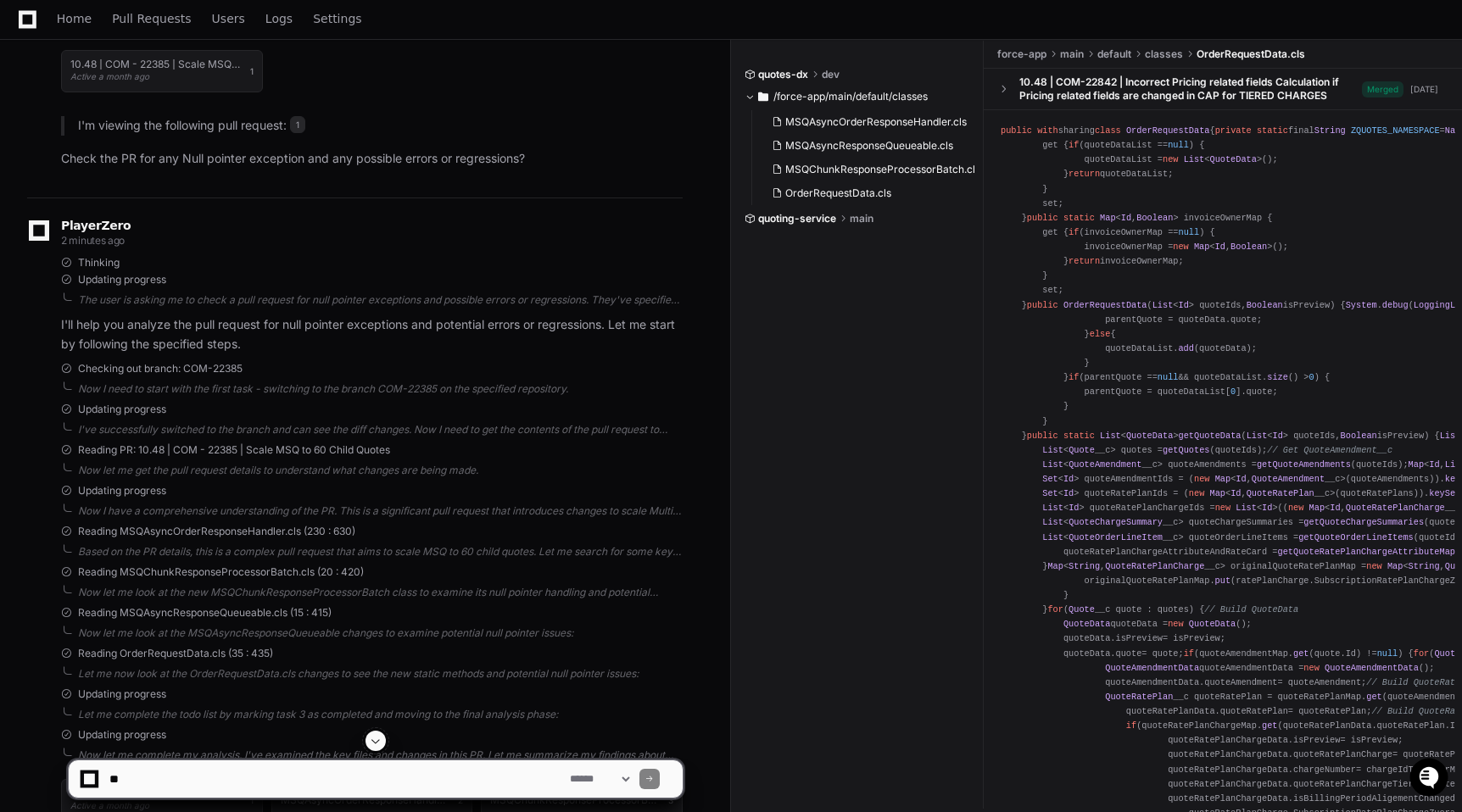
scroll to position [0, 0]
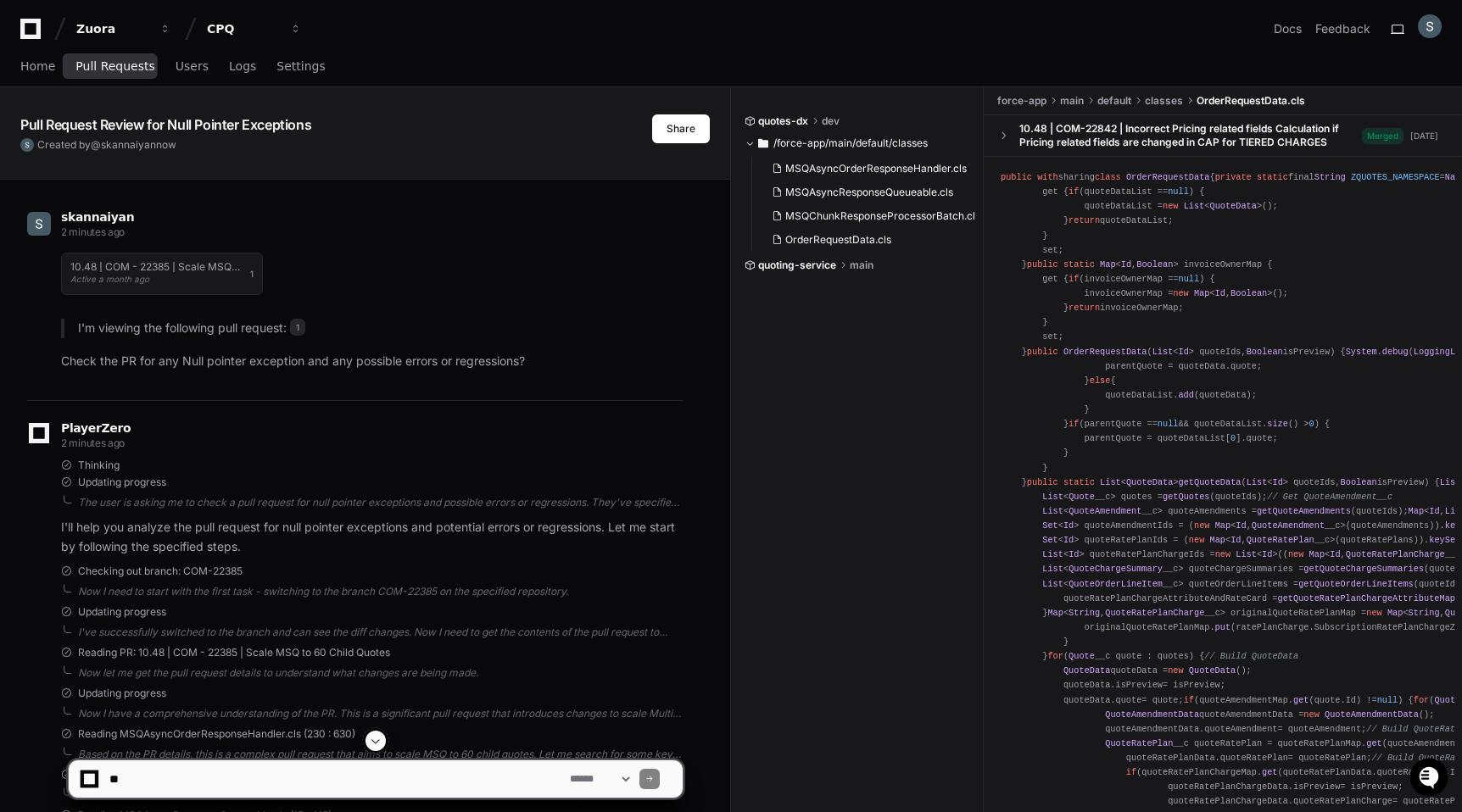
click at [134, 68] on span "Pull Requests" at bounding box center [114, 65] width 79 height 10
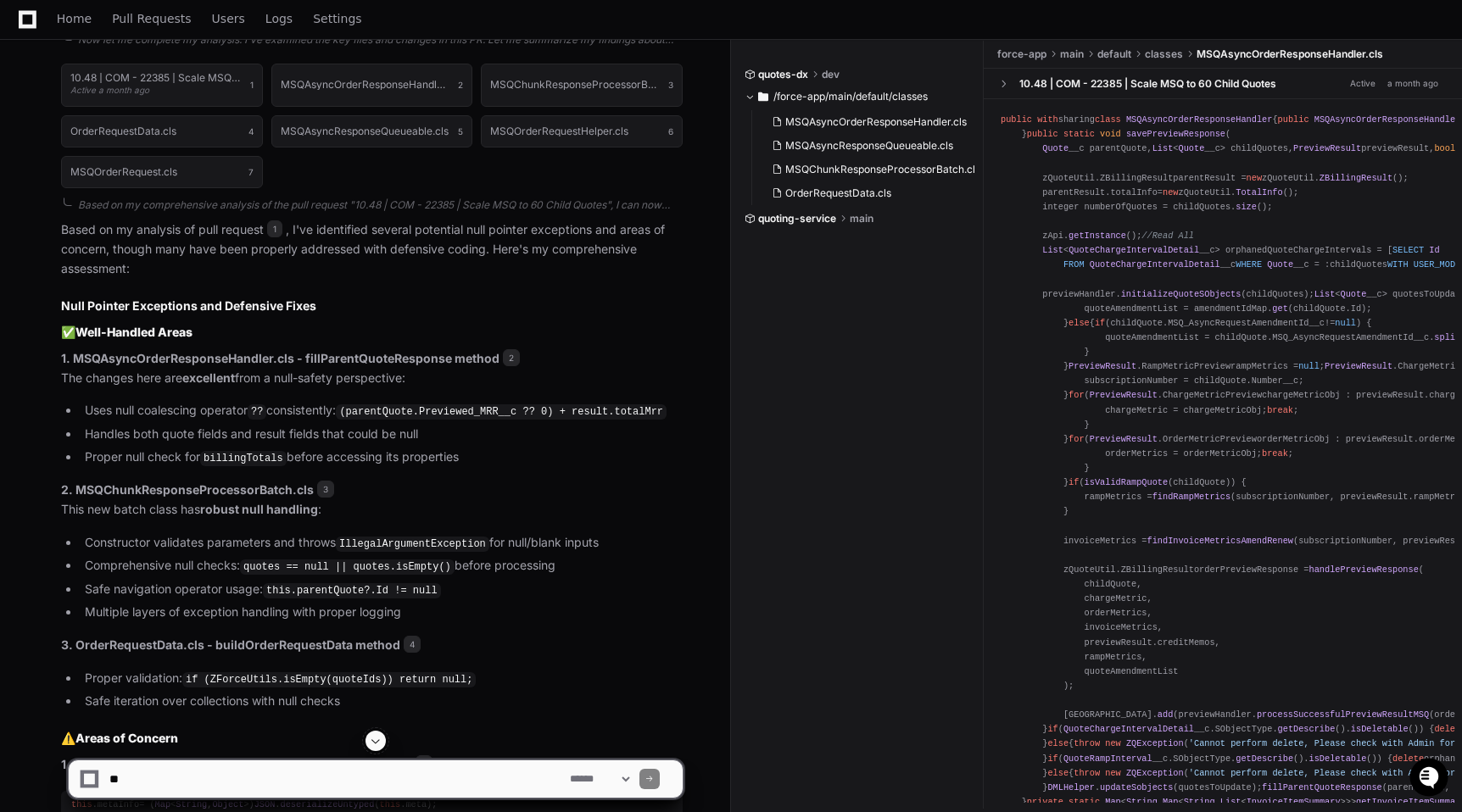
scroll to position [851, 0]
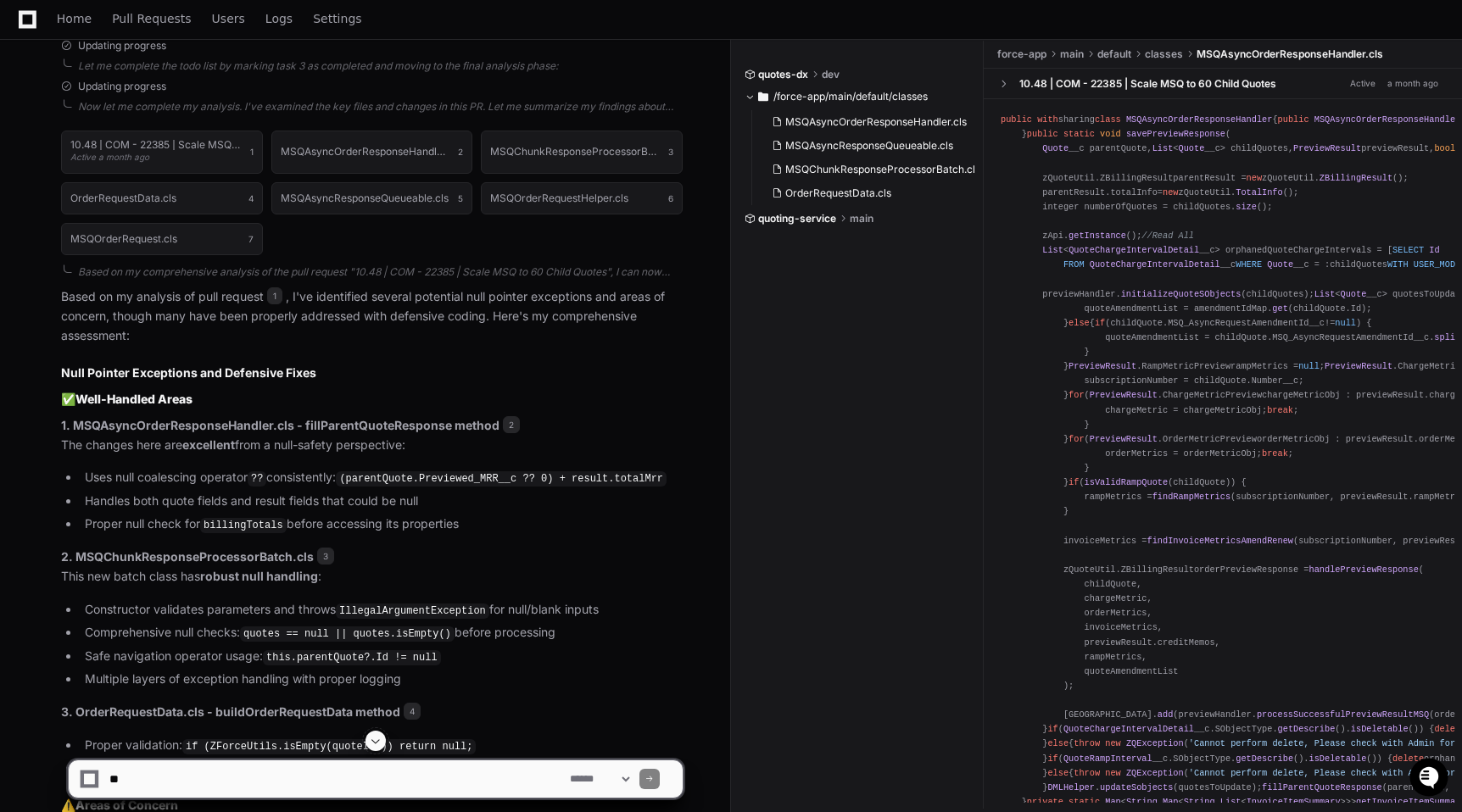
click at [398, 746] on div at bounding box center [376, 741] width 615 height 20
click at [398, 760] on textarea at bounding box center [336, 778] width 460 height 37
type textarea "**********"
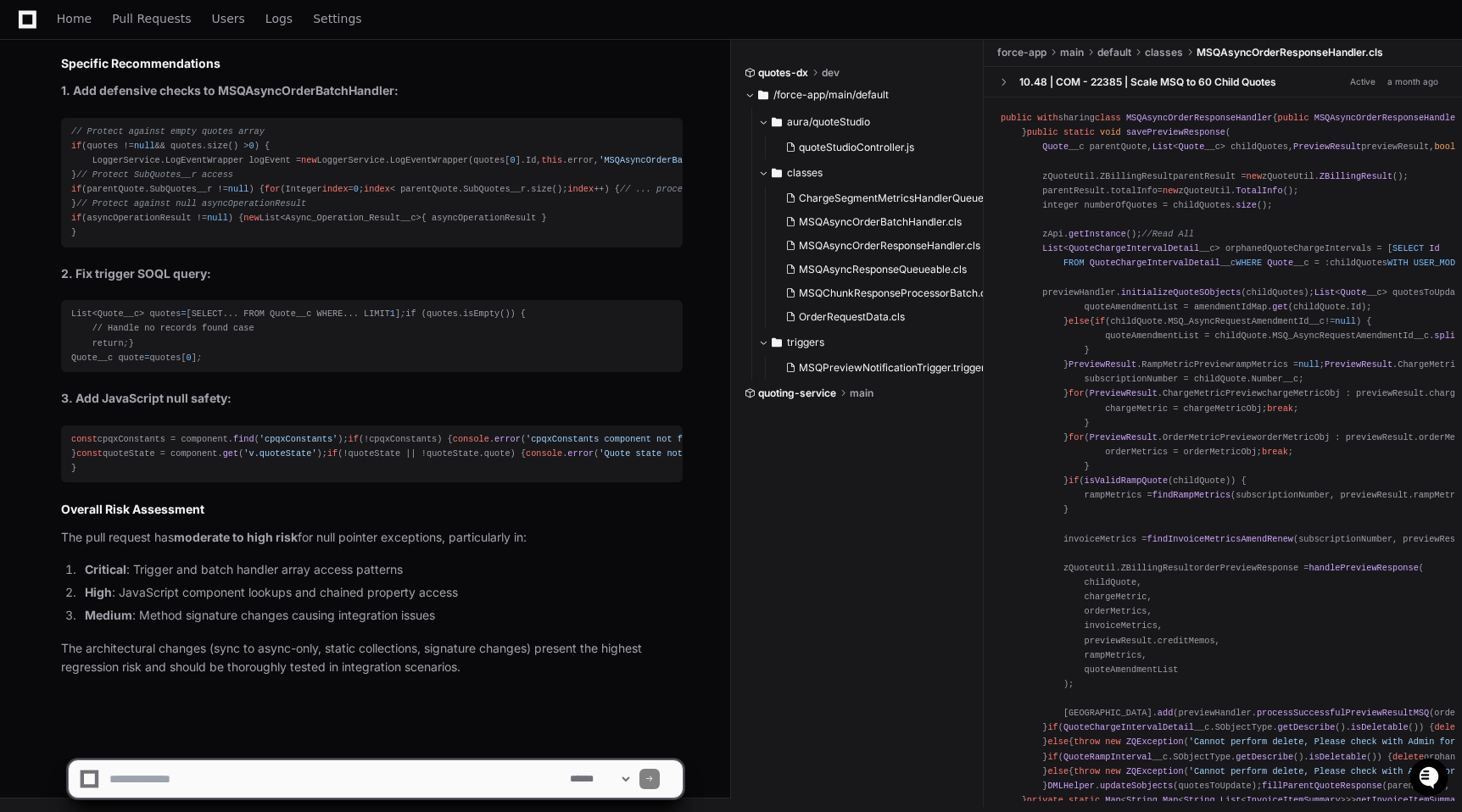
scroll to position [5170, 0]
